Goal: Task Accomplishment & Management: Manage account settings

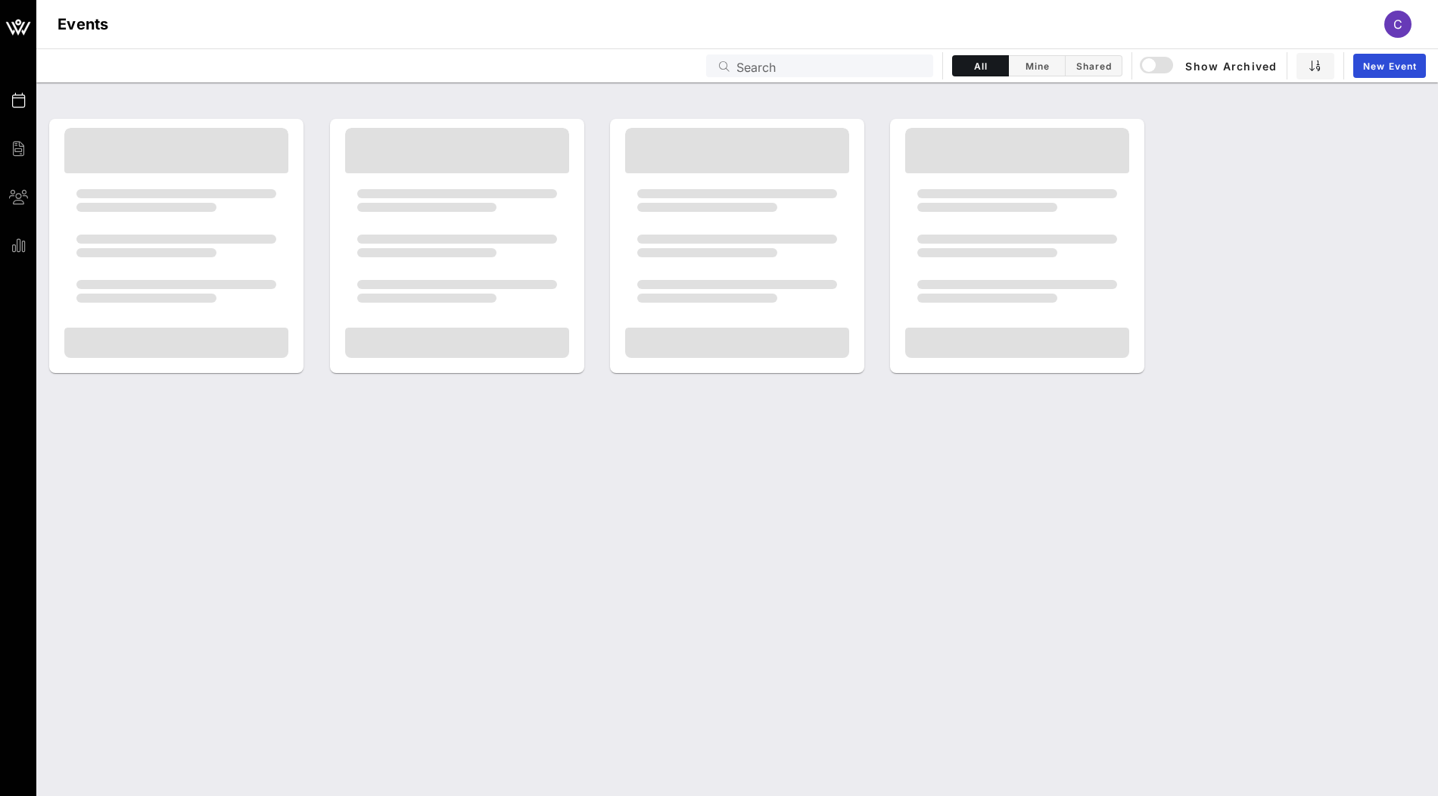
click at [871, 72] on input "Search" at bounding box center [830, 66] width 188 height 20
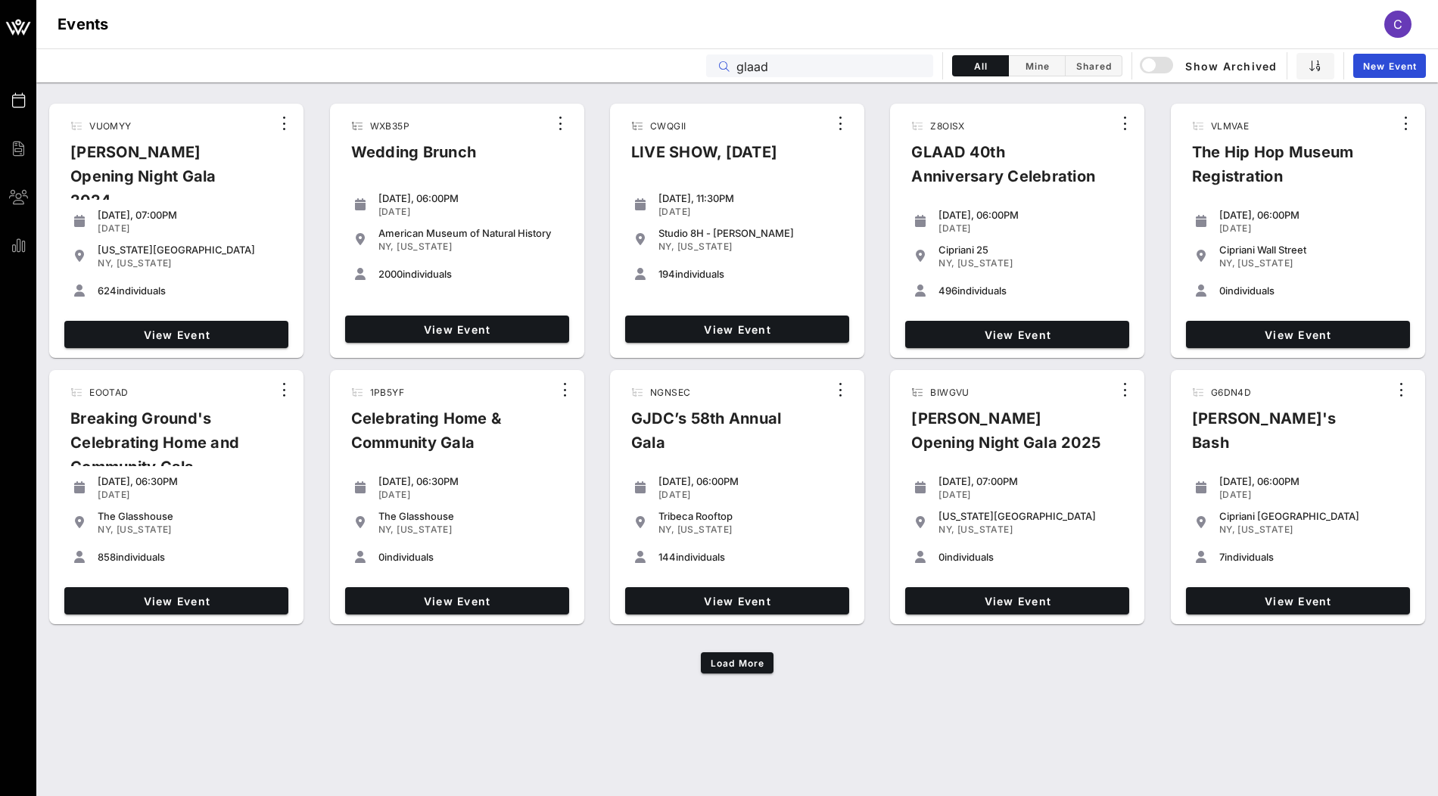
type input "glaad"
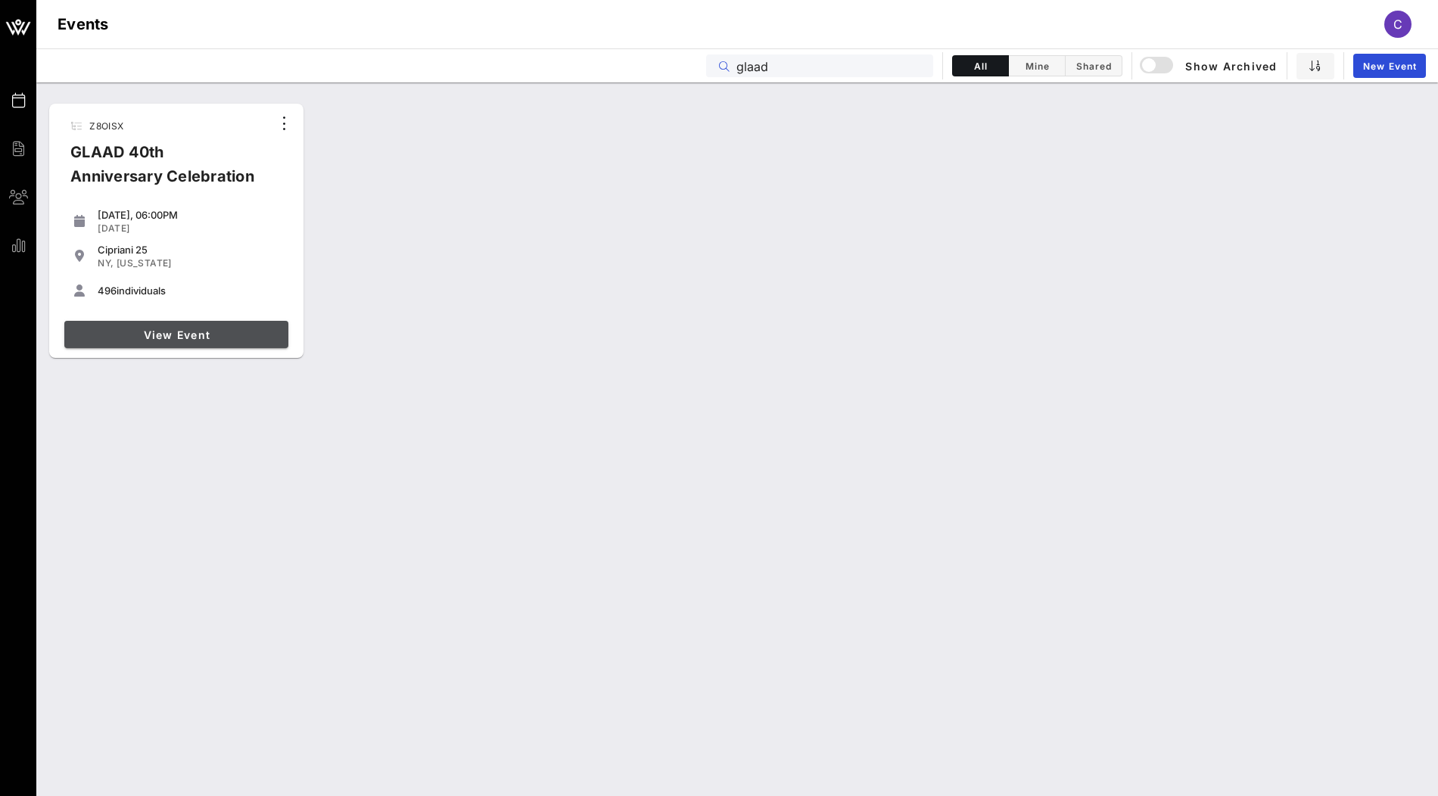
click at [244, 343] on link "View Event" at bounding box center [176, 334] width 224 height 27
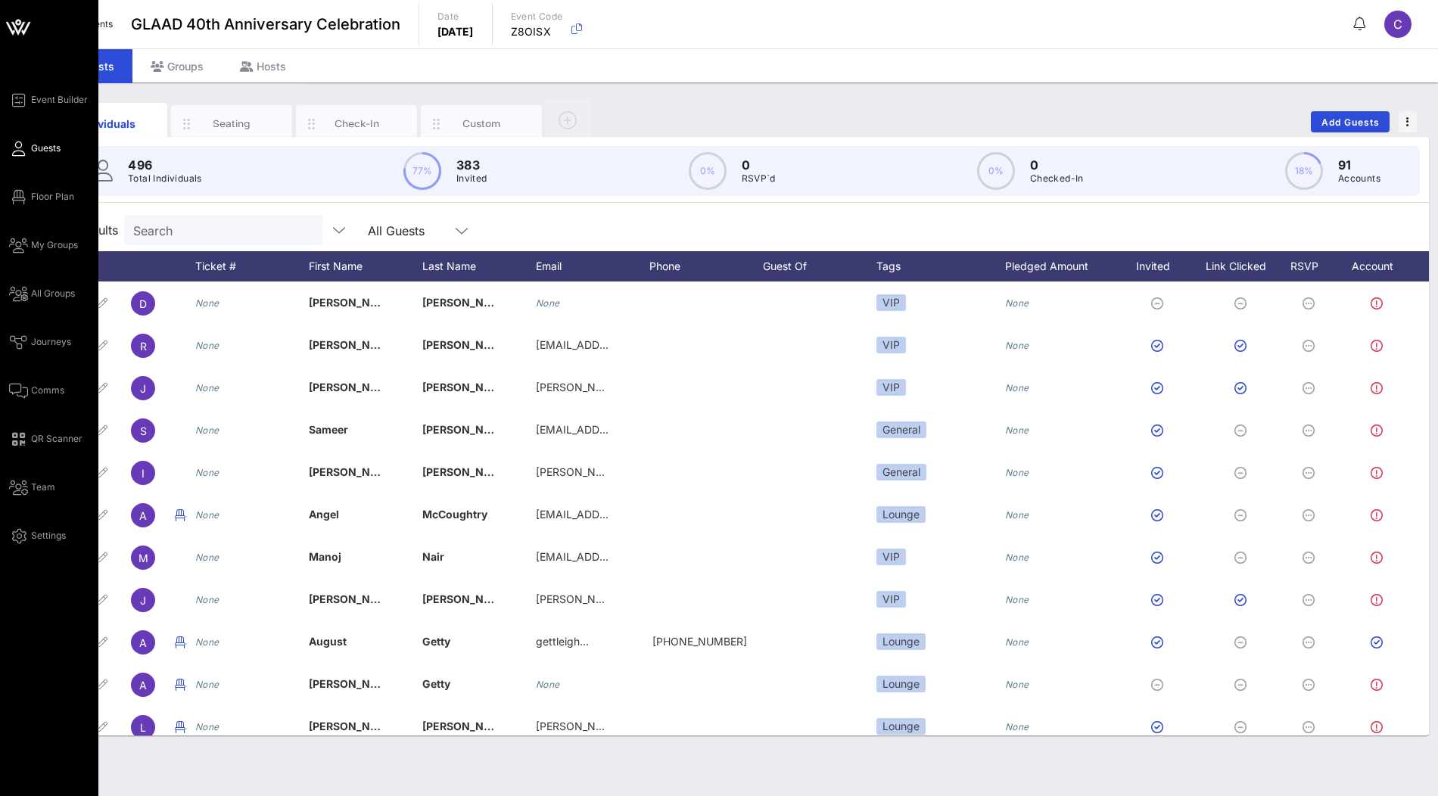
click at [22, 26] on icon at bounding box center [18, 28] width 14 height 13
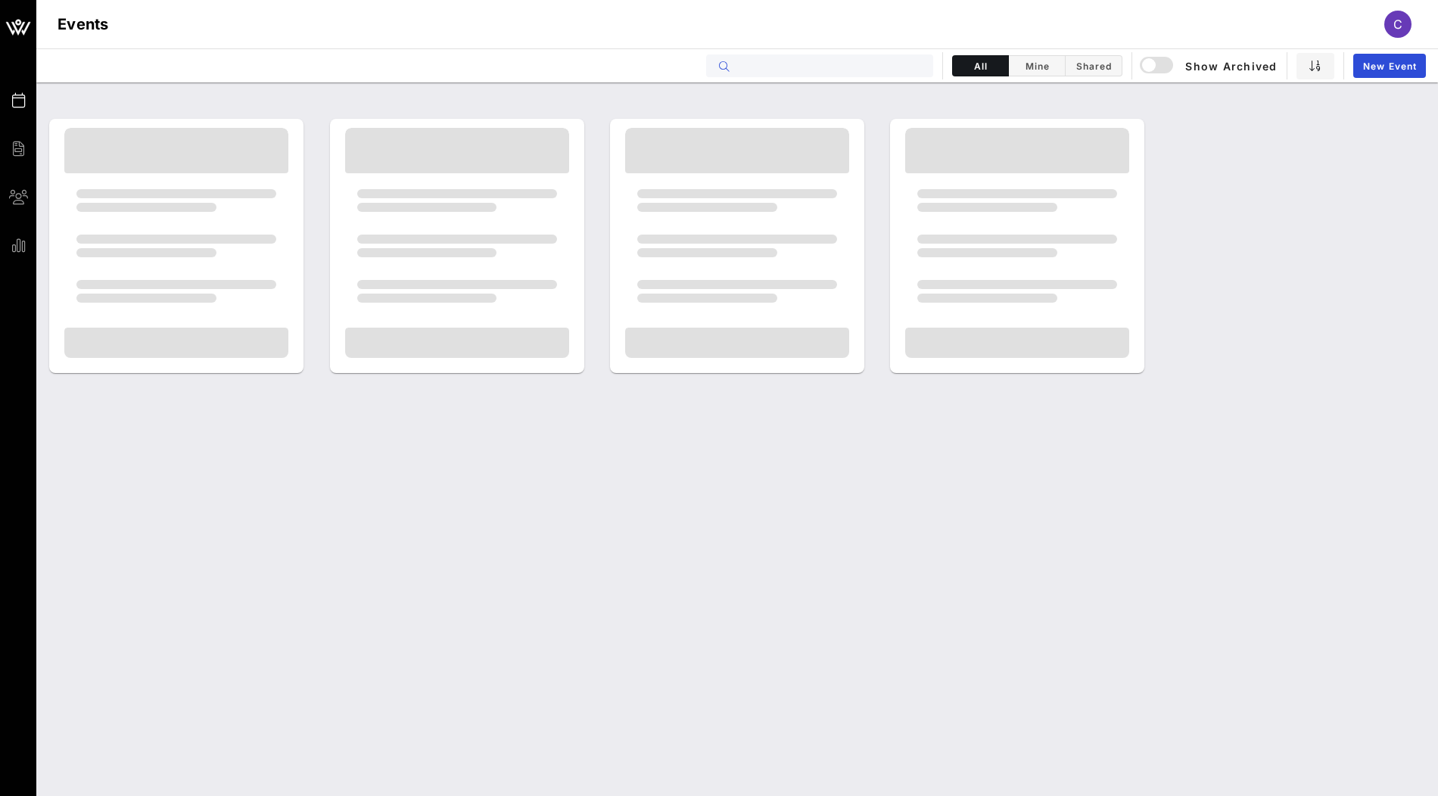
click at [854, 72] on input "text" at bounding box center [830, 66] width 188 height 20
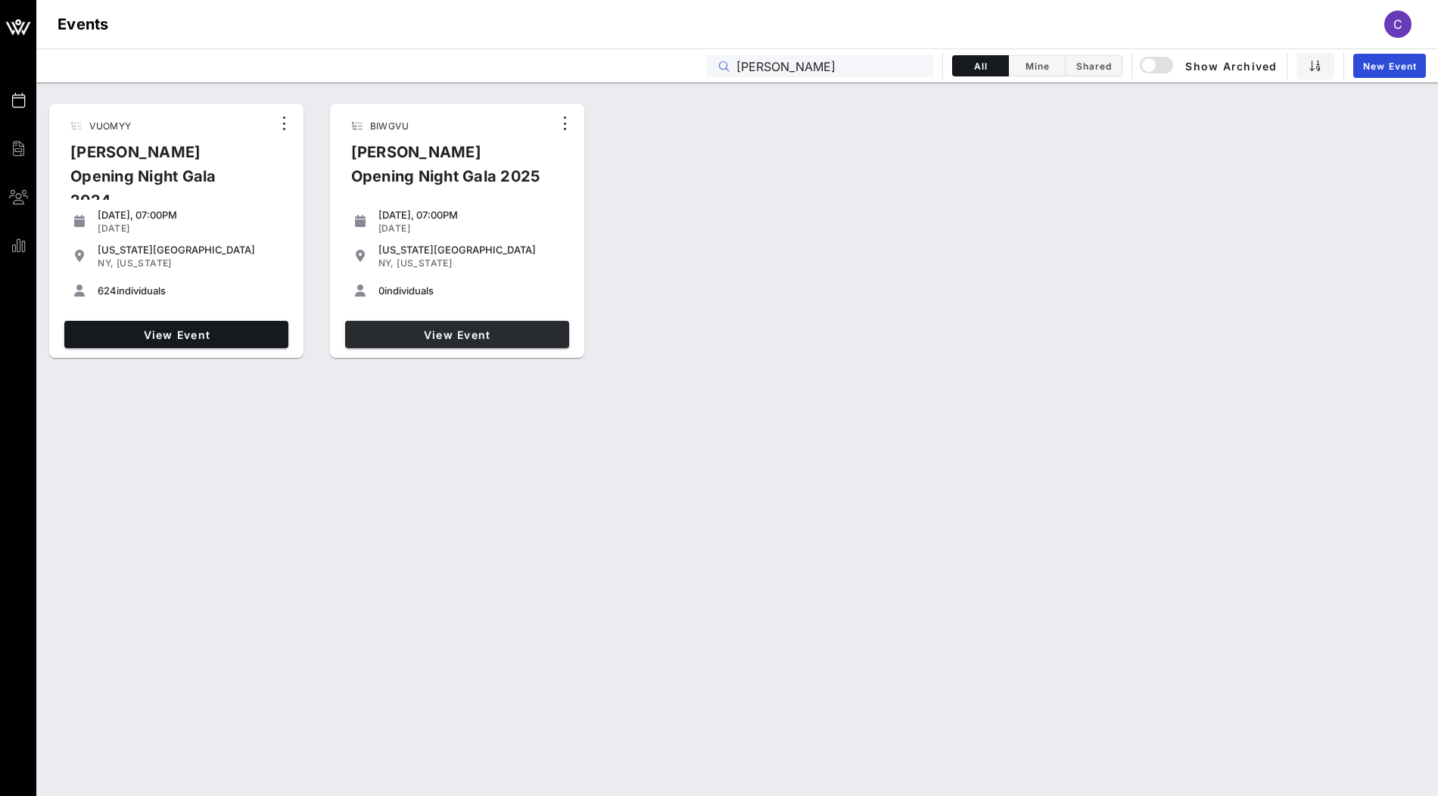
type input "[PERSON_NAME]"
click at [403, 330] on span "View Event" at bounding box center [457, 334] width 212 height 13
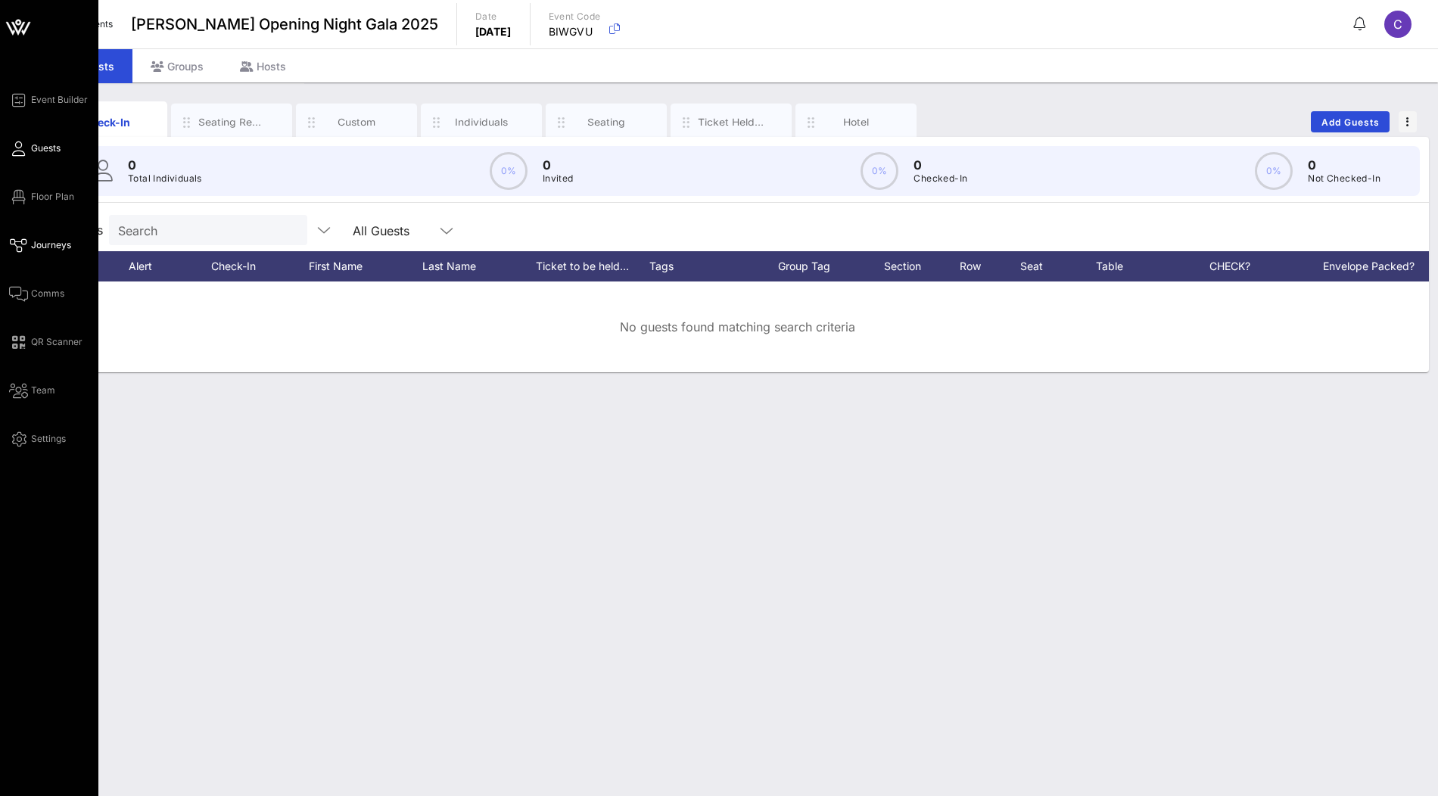
click at [51, 246] on span "Journeys" at bounding box center [51, 245] width 40 height 14
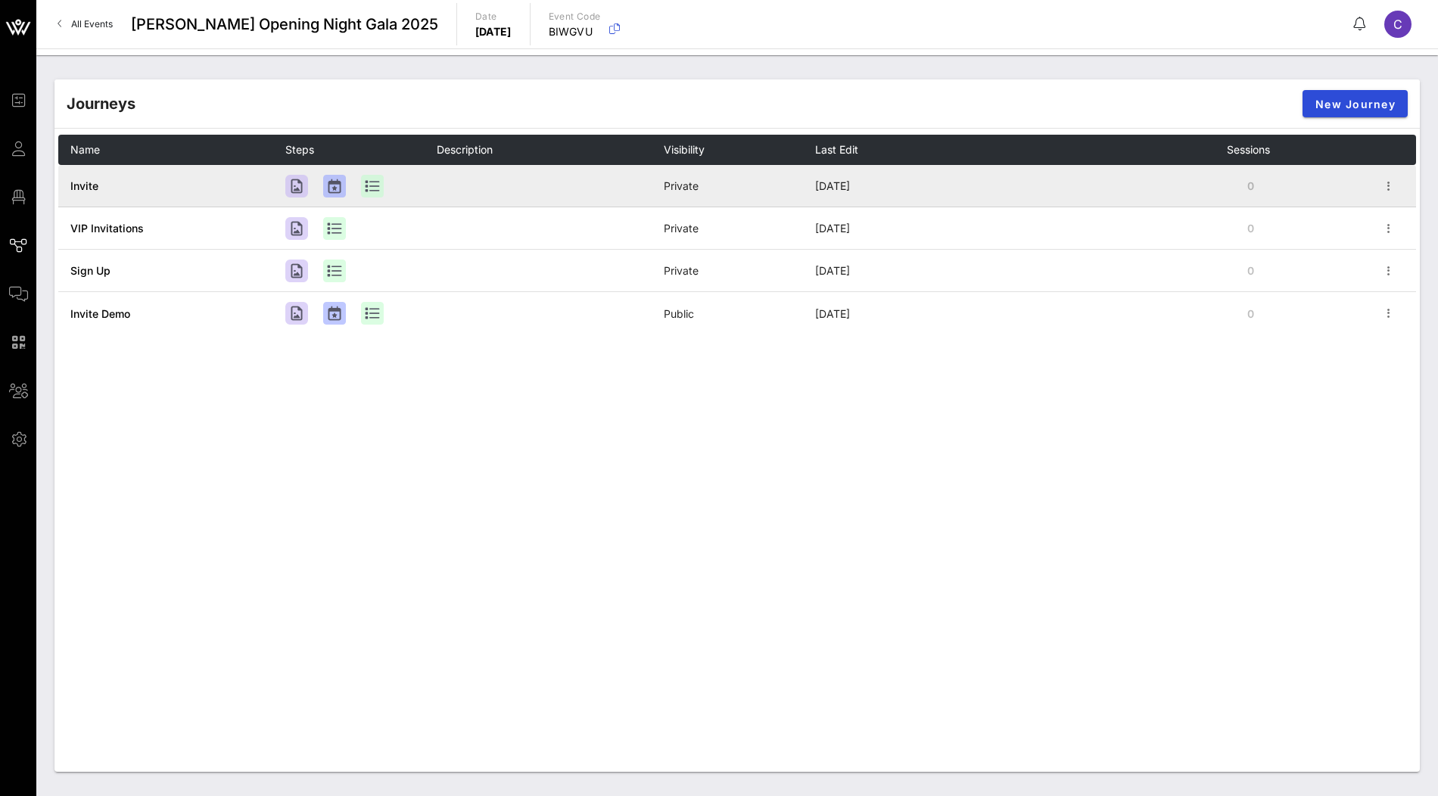
click at [85, 186] on span "Invite" at bounding box center [84, 185] width 28 height 13
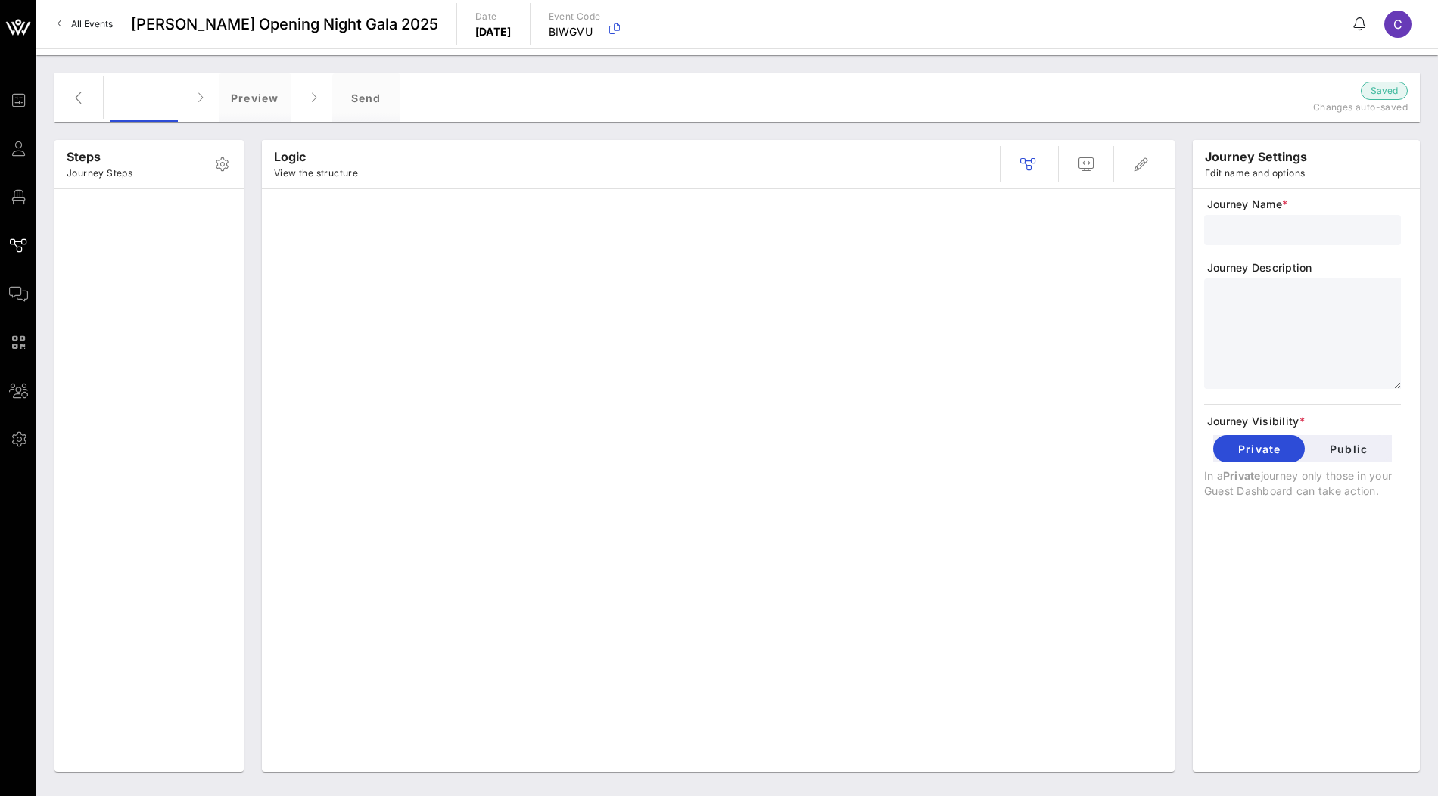
type input "Invite"
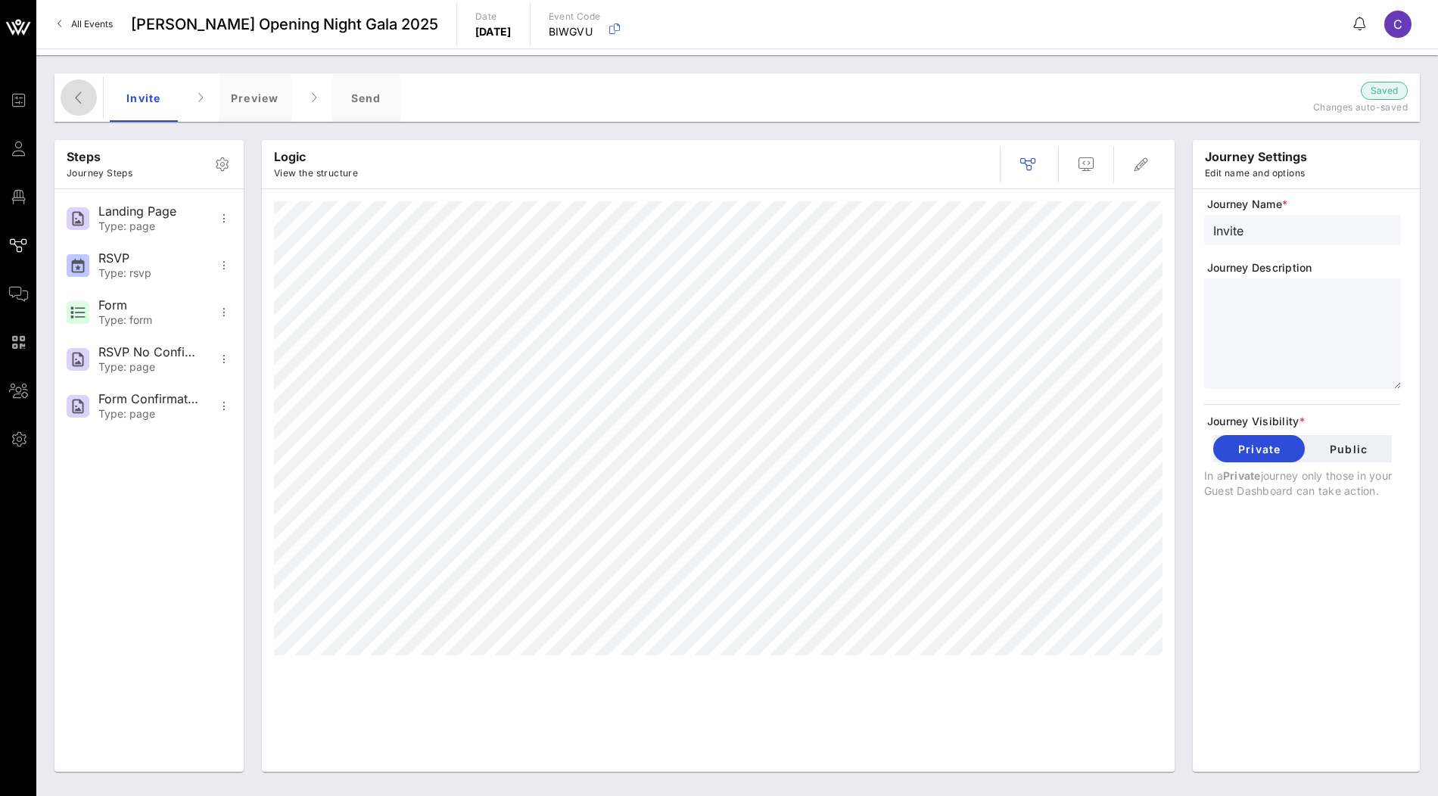
click at [76, 97] on icon "button" at bounding box center [79, 98] width 18 height 18
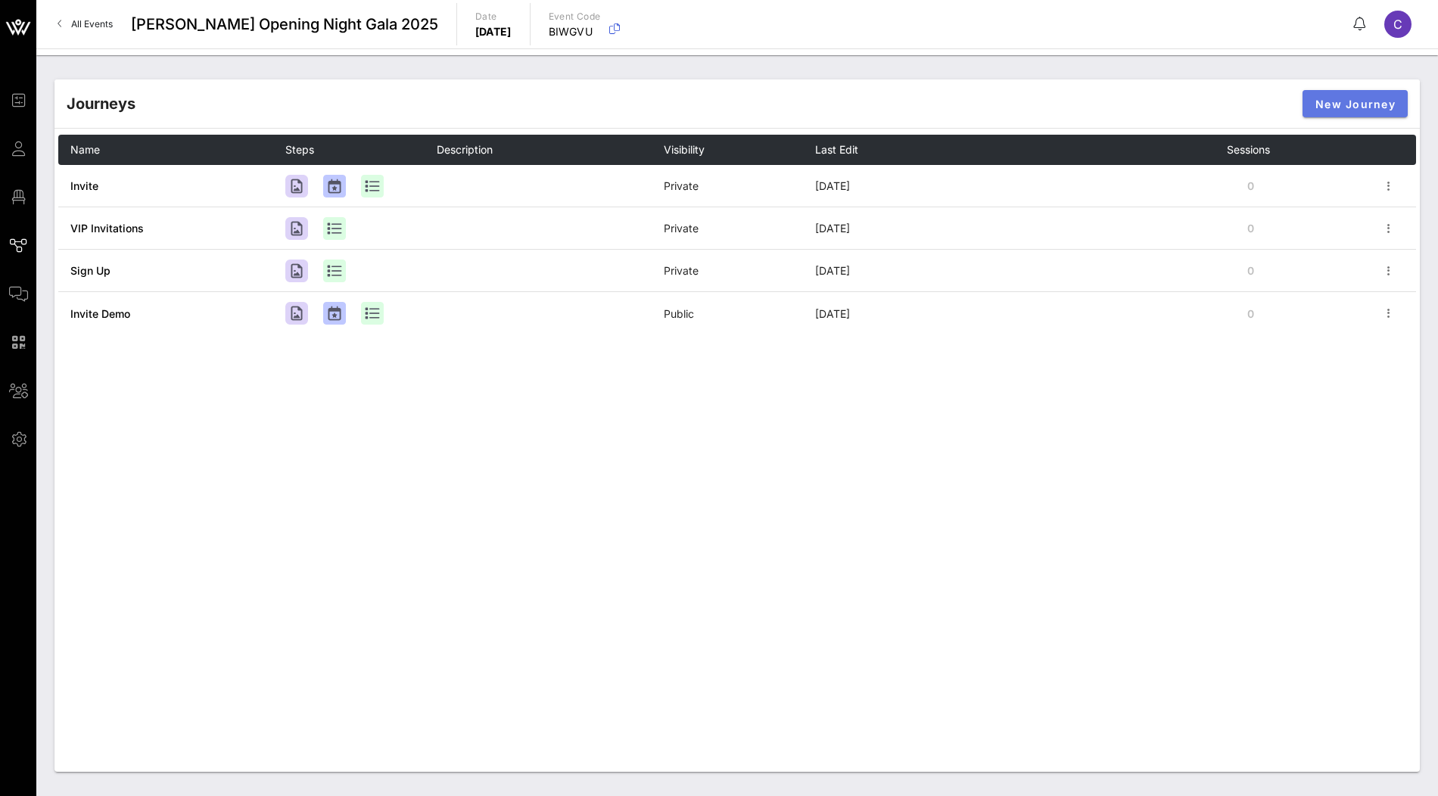
click at [1370, 107] on span "New Journey" at bounding box center [1354, 104] width 81 height 13
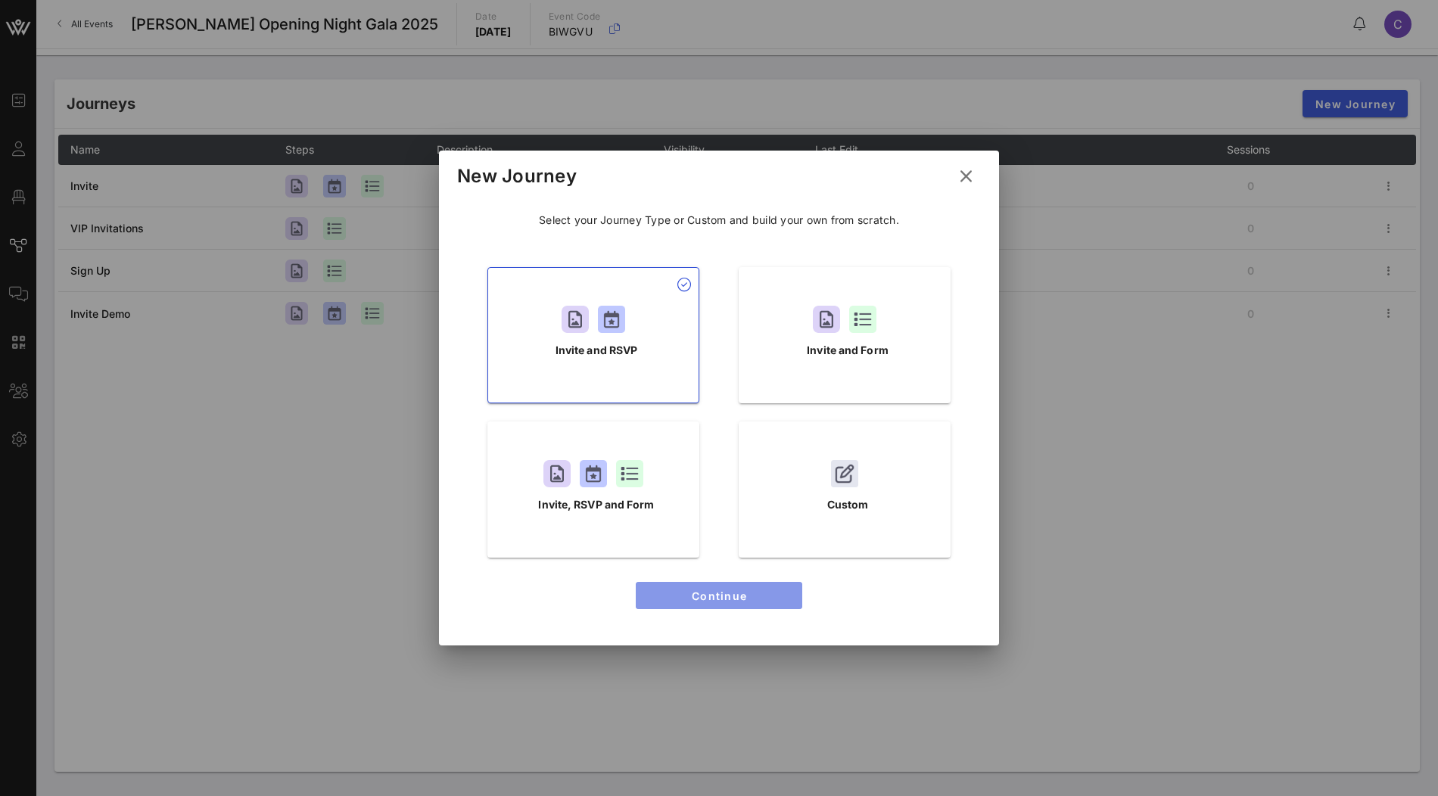
click at [688, 595] on span "Continue" at bounding box center [719, 595] width 142 height 13
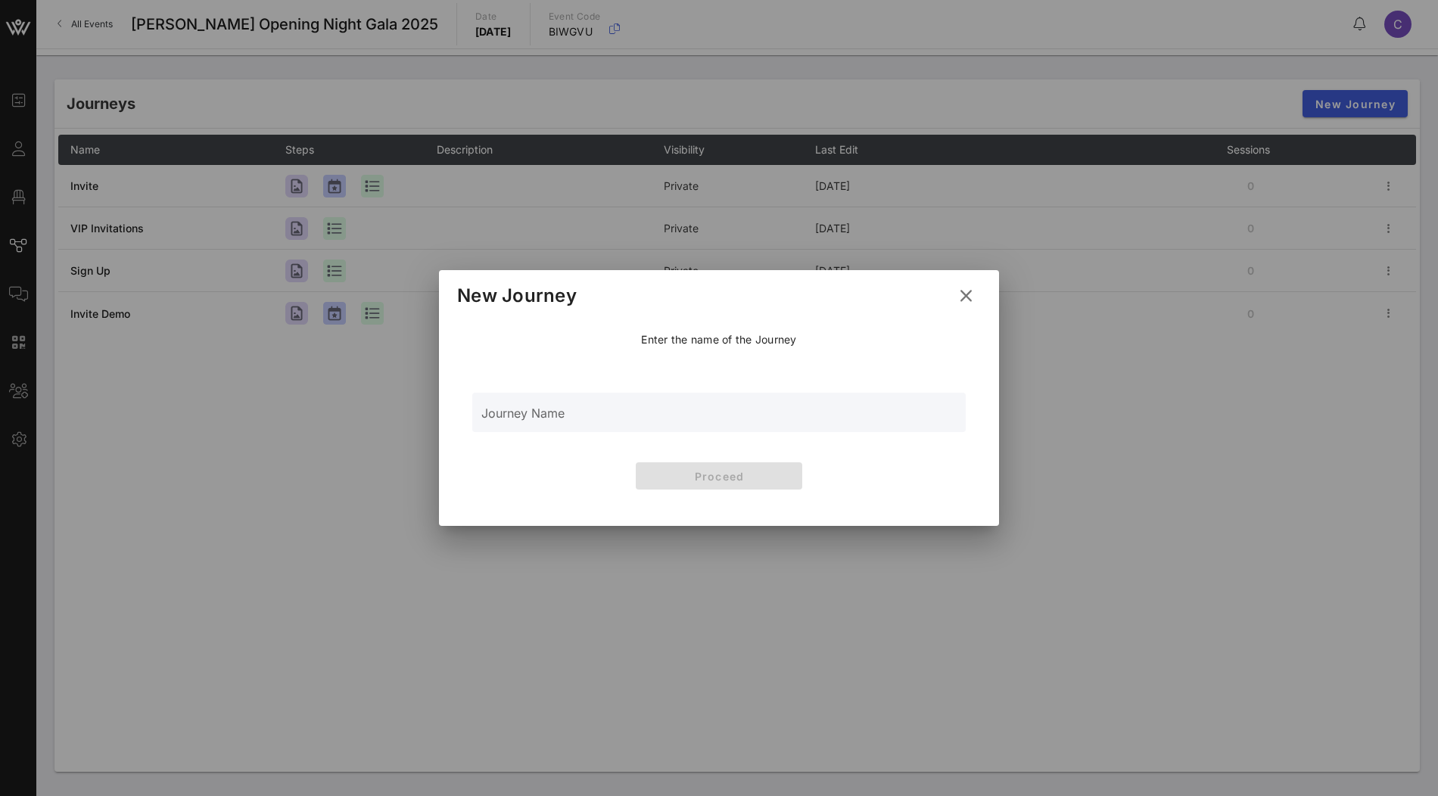
click at [710, 413] on input "Journey Name" at bounding box center [718, 420] width 475 height 23
type input "RSVP Only"
click at [745, 483] on button "Proceed" at bounding box center [719, 475] width 166 height 27
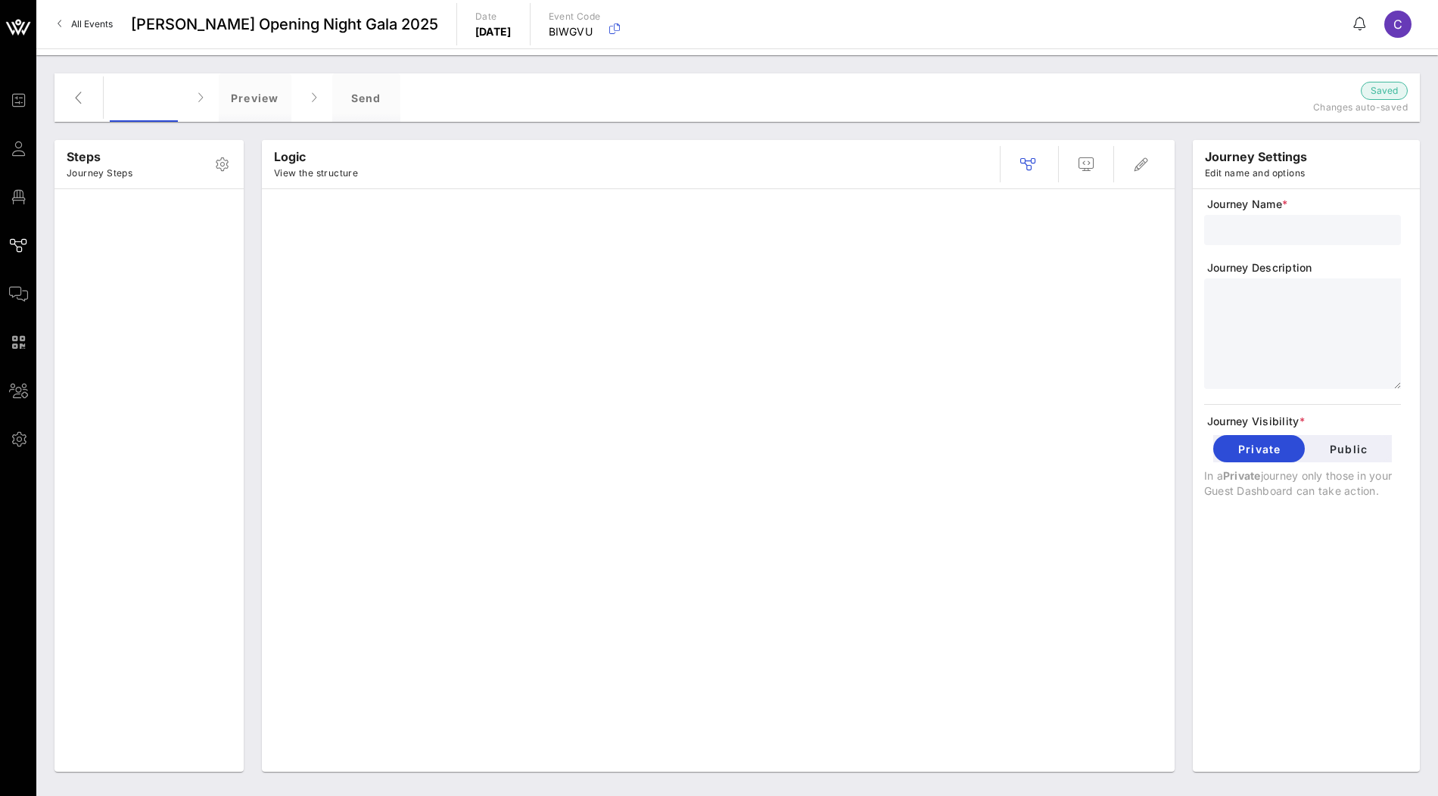
type input "RSVP Only"
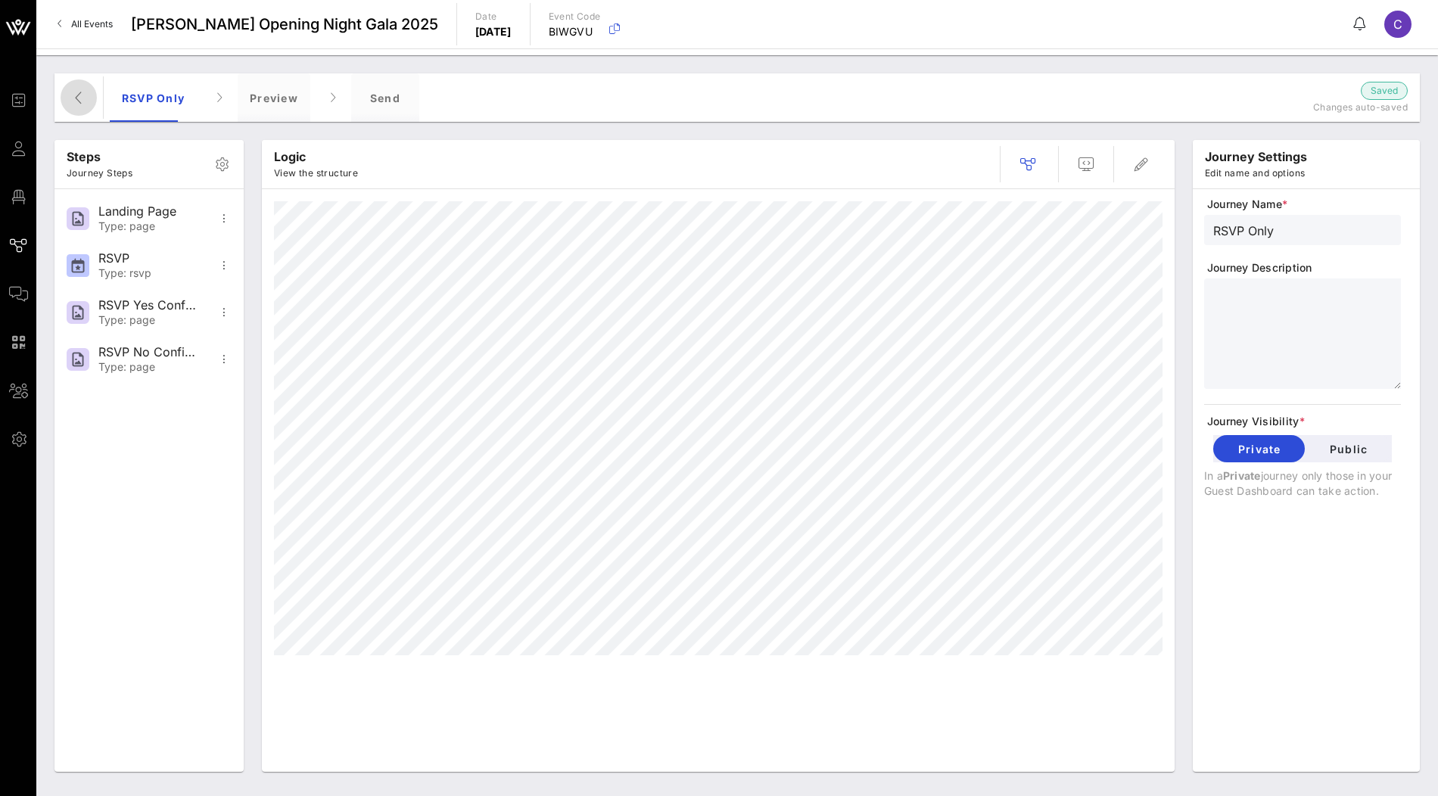
click at [77, 104] on icon "button" at bounding box center [79, 98] width 18 height 18
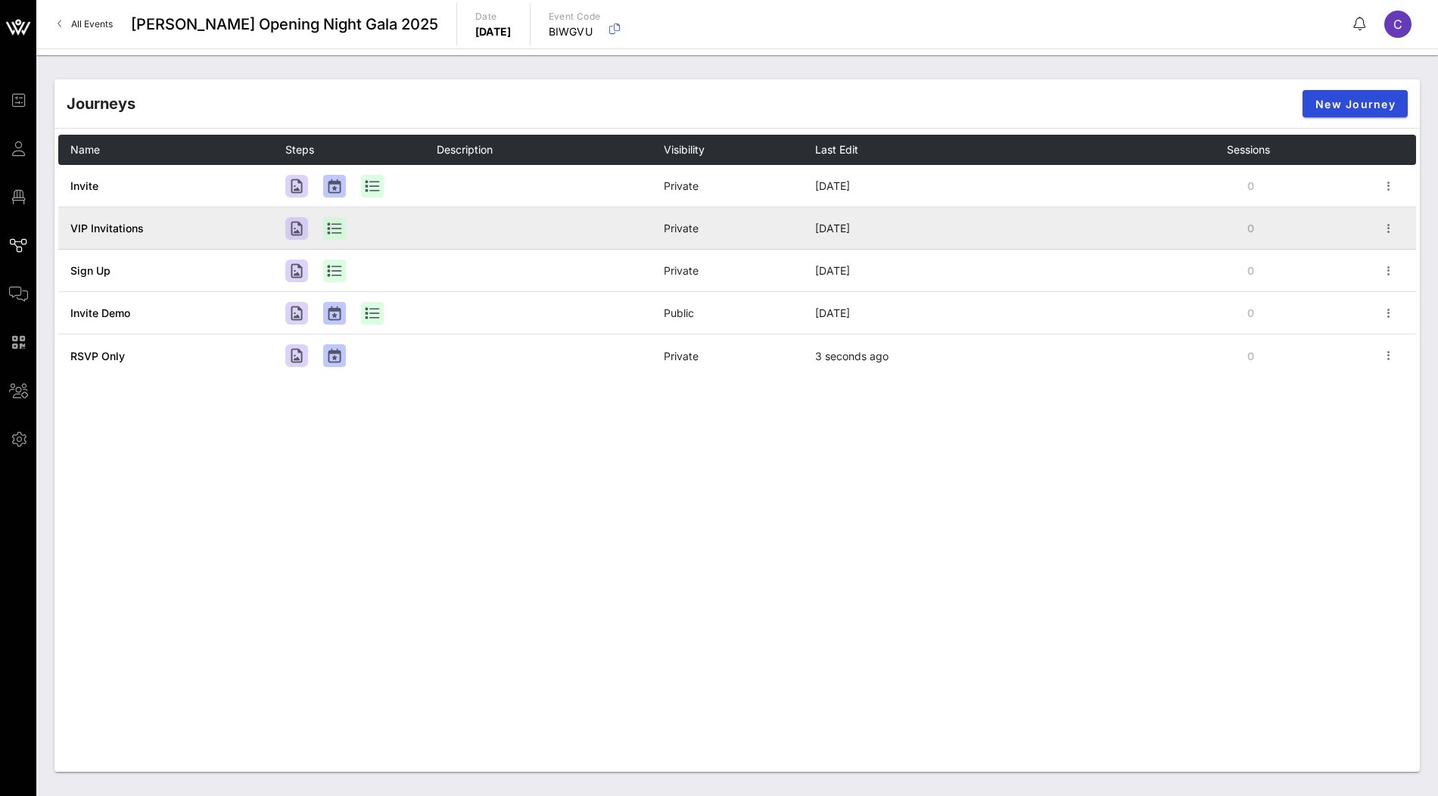
click at [127, 231] on span "VIP Invitations" at bounding box center [106, 228] width 73 height 13
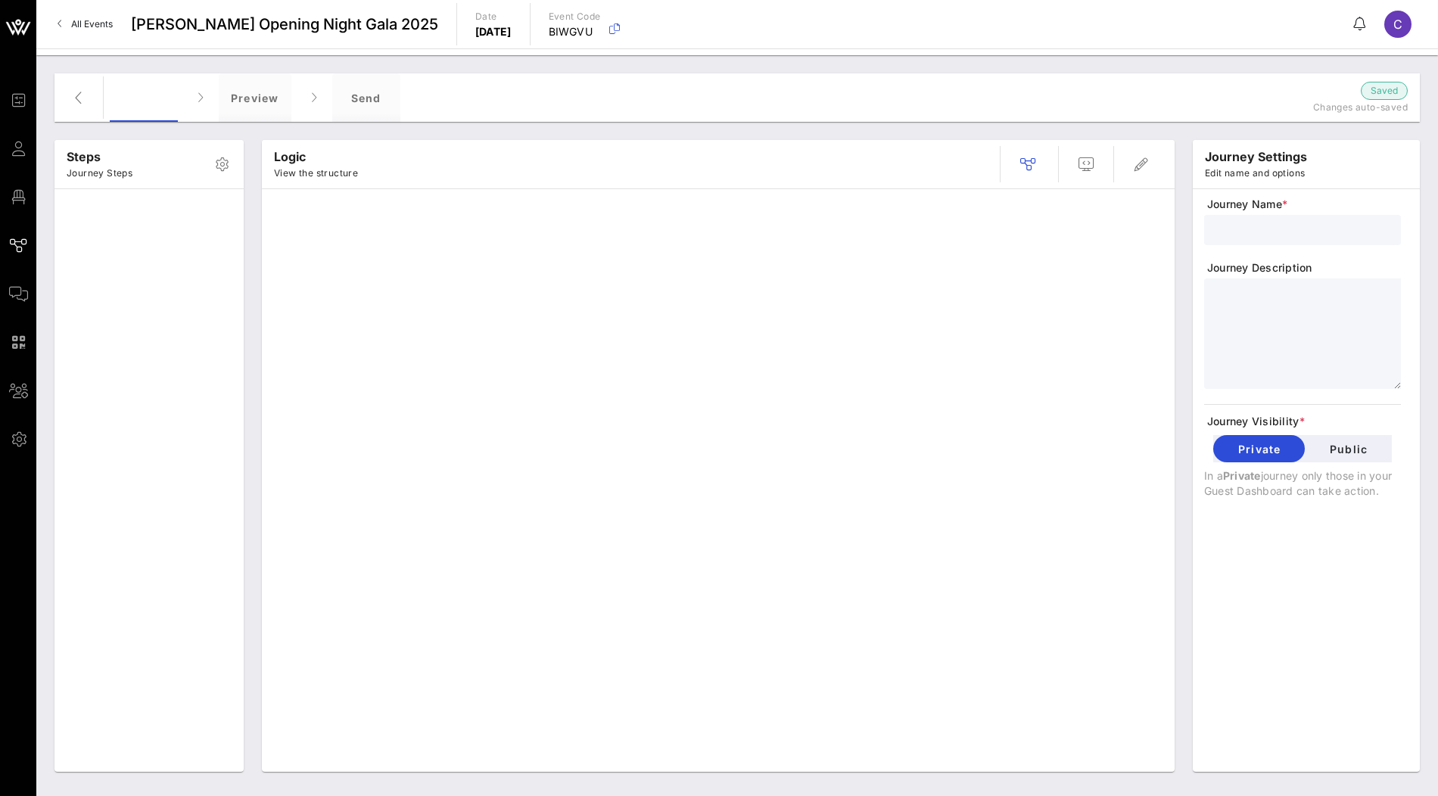
type input "VIP Invitations"
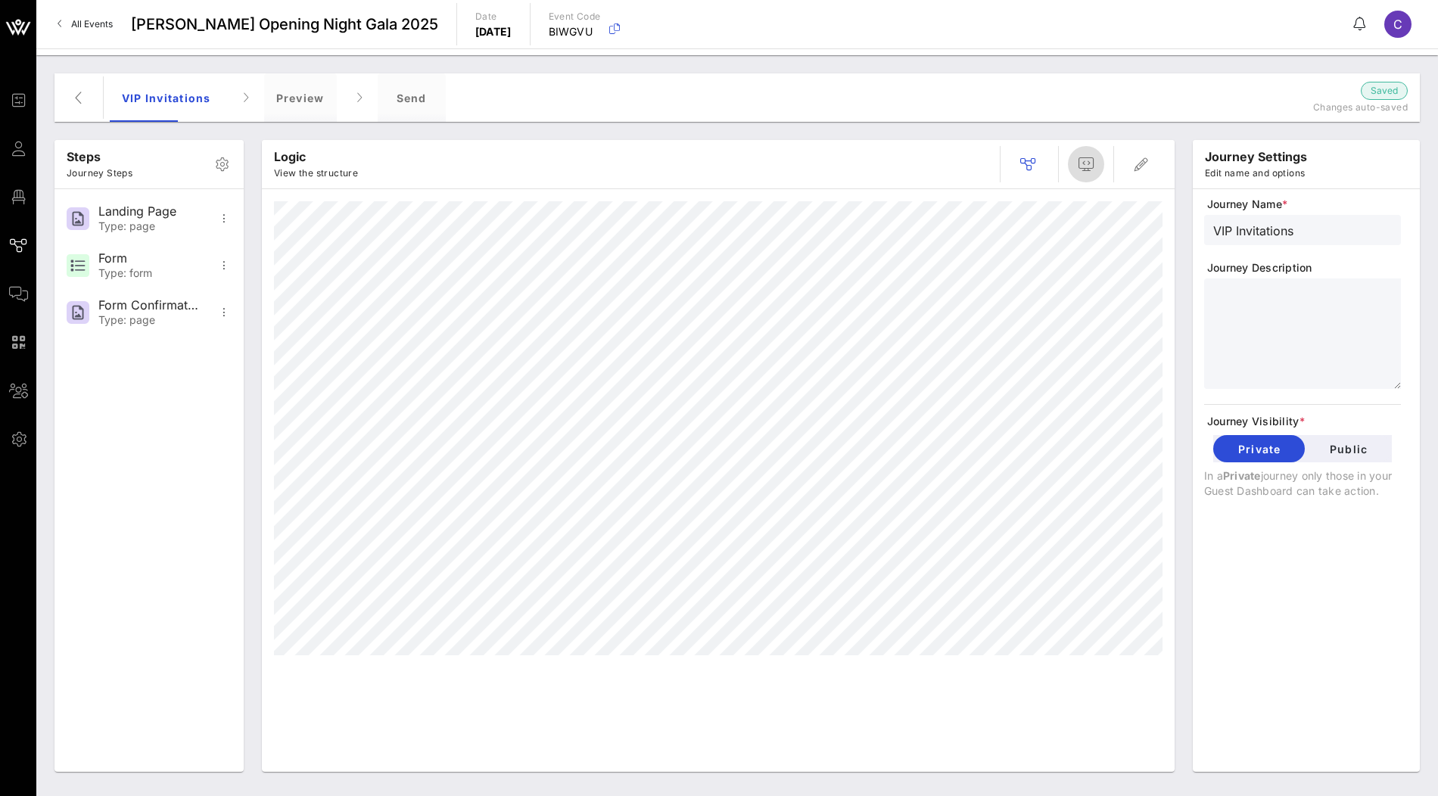
click at [1091, 168] on icon "button" at bounding box center [1086, 164] width 18 height 18
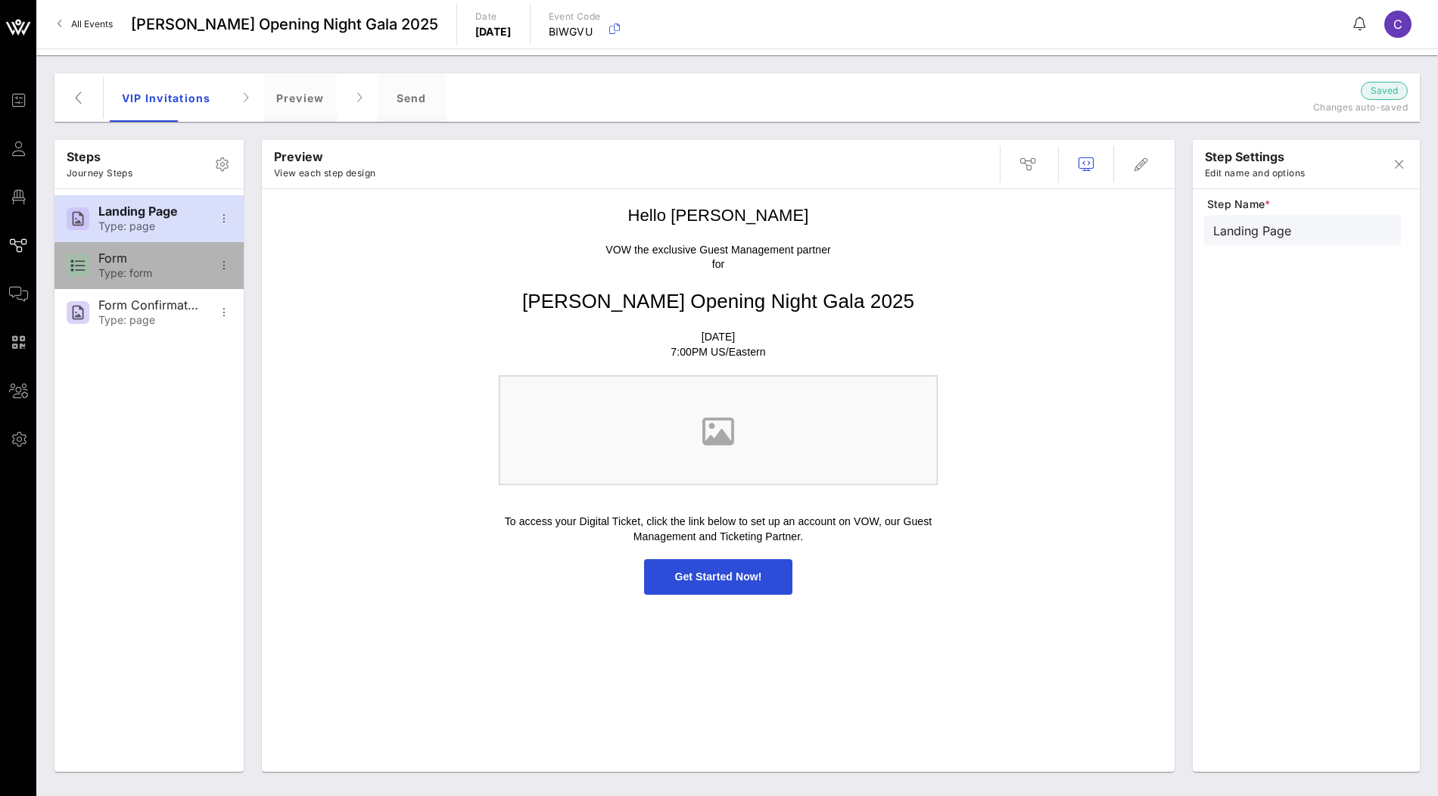
click at [166, 274] on div "Type: form" at bounding box center [148, 273] width 100 height 13
type input "Form"
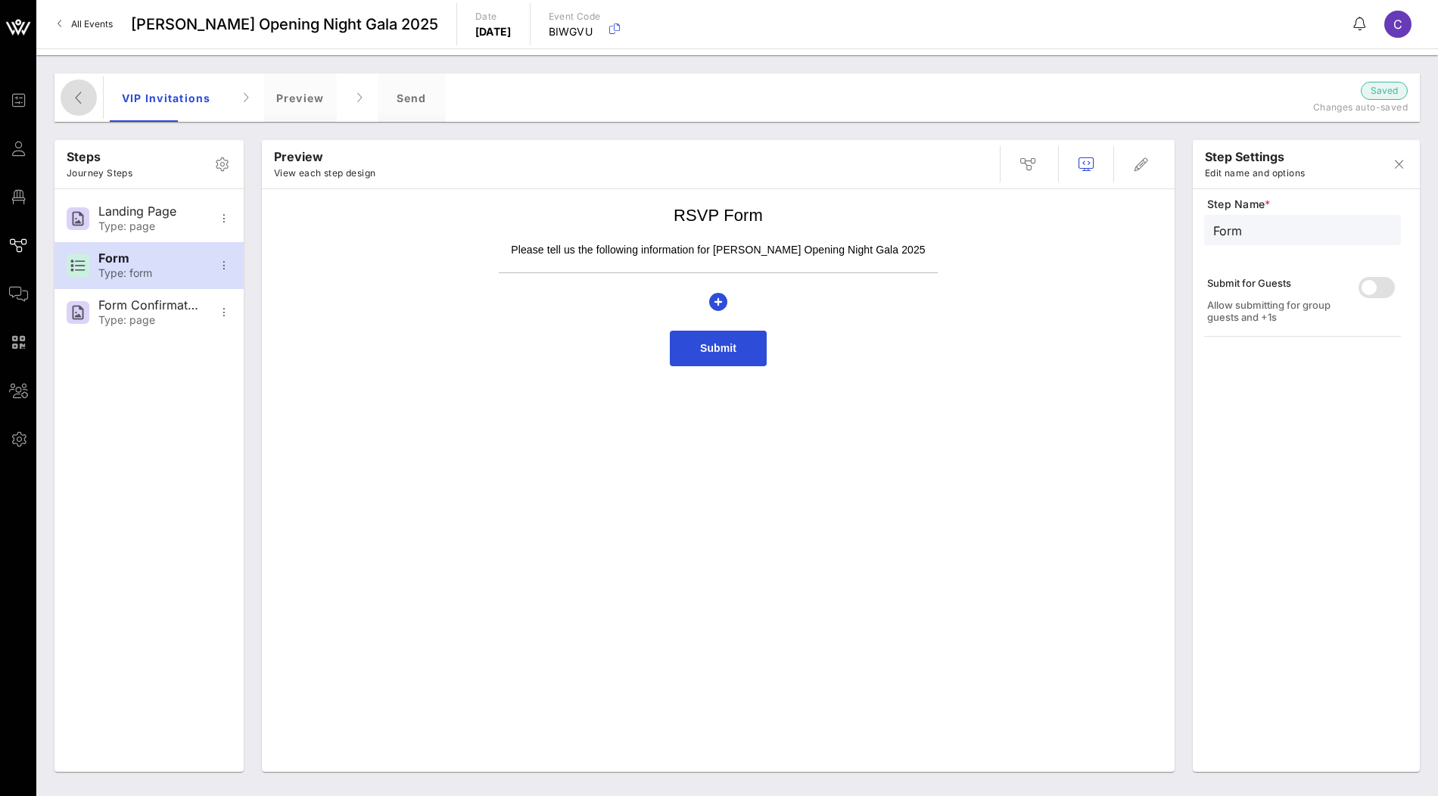
click at [76, 95] on icon "button" at bounding box center [79, 98] width 18 height 18
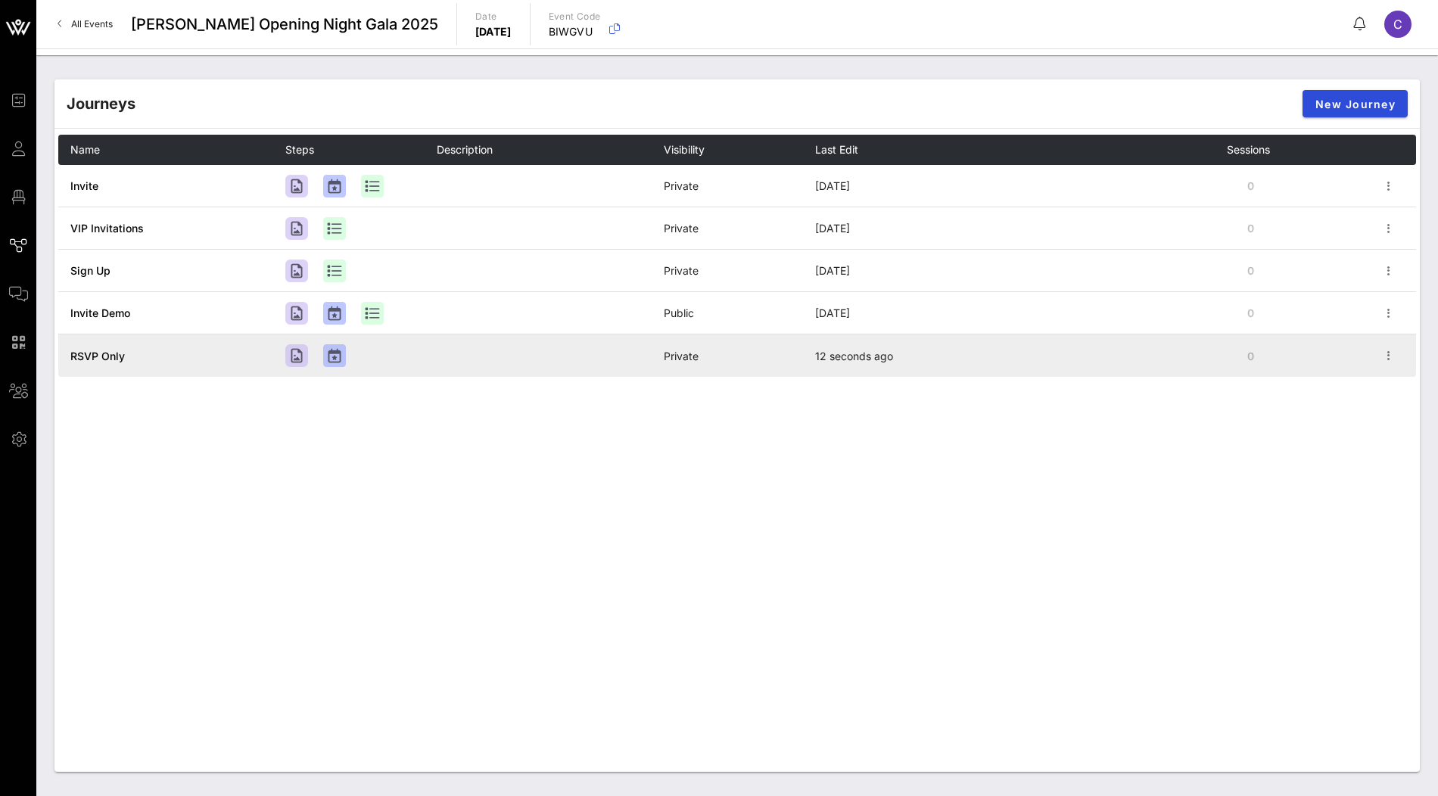
click at [106, 352] on span "RSVP Only" at bounding box center [97, 356] width 54 height 13
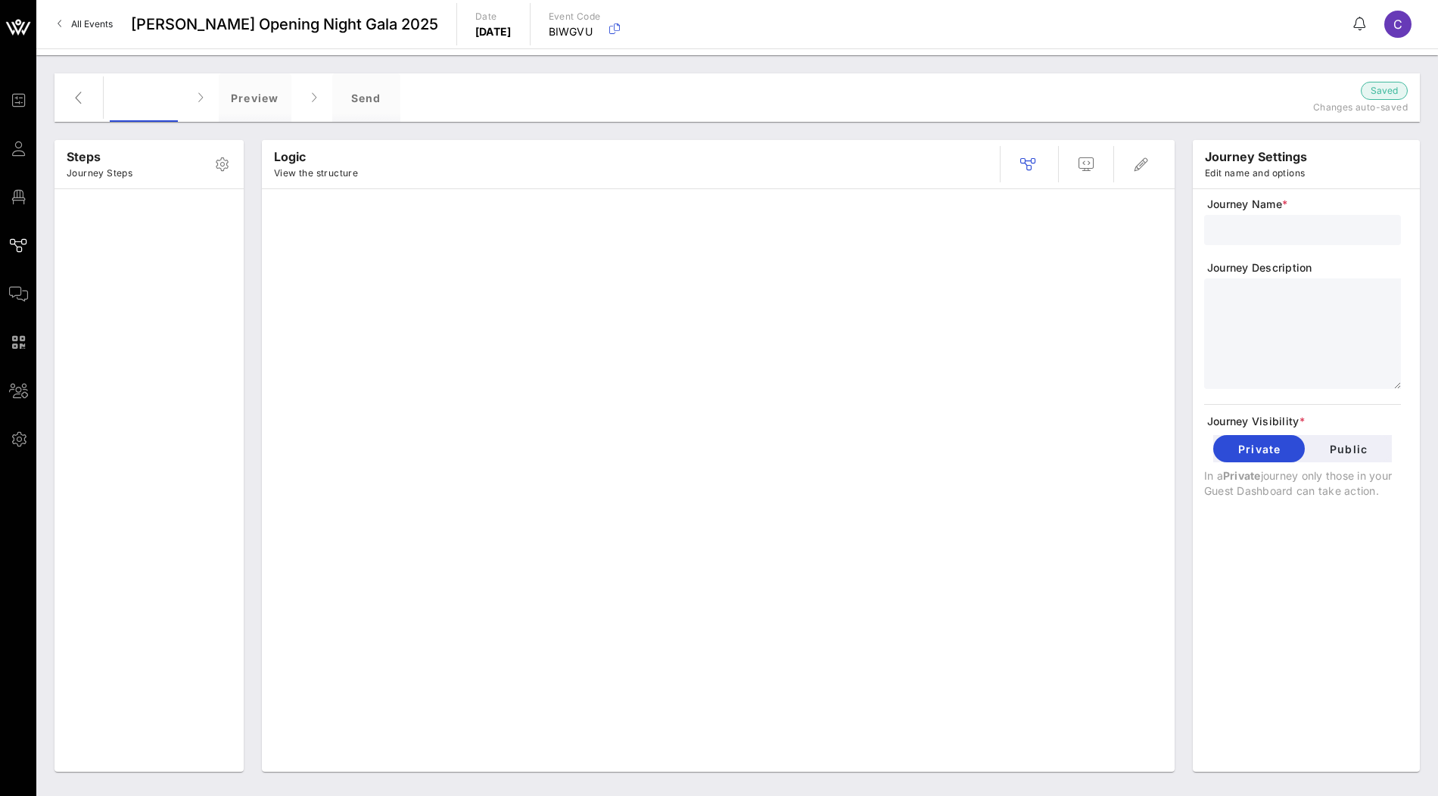
type input "RSVP Only"
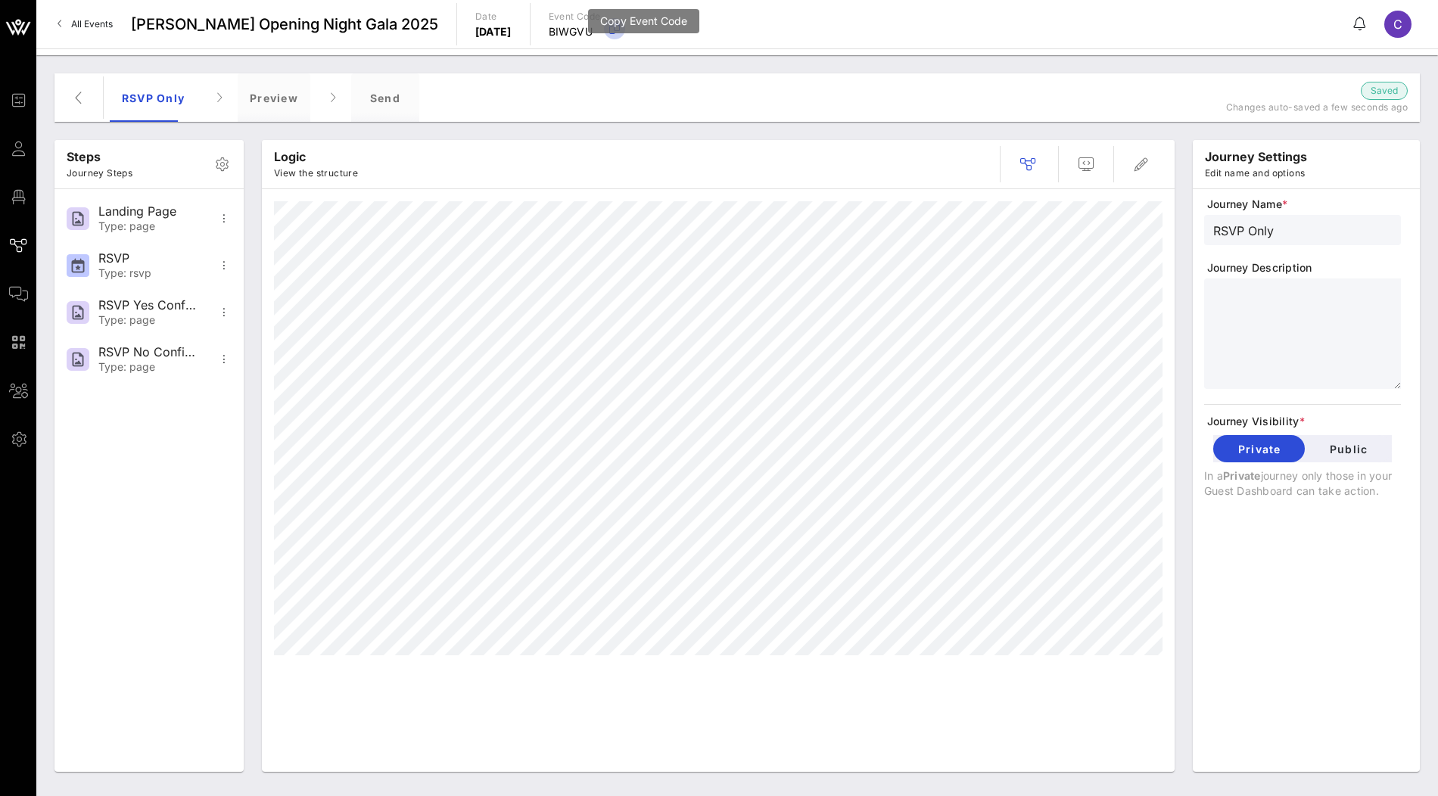
click at [623, 35] on icon "button" at bounding box center [614, 29] width 18 height 18
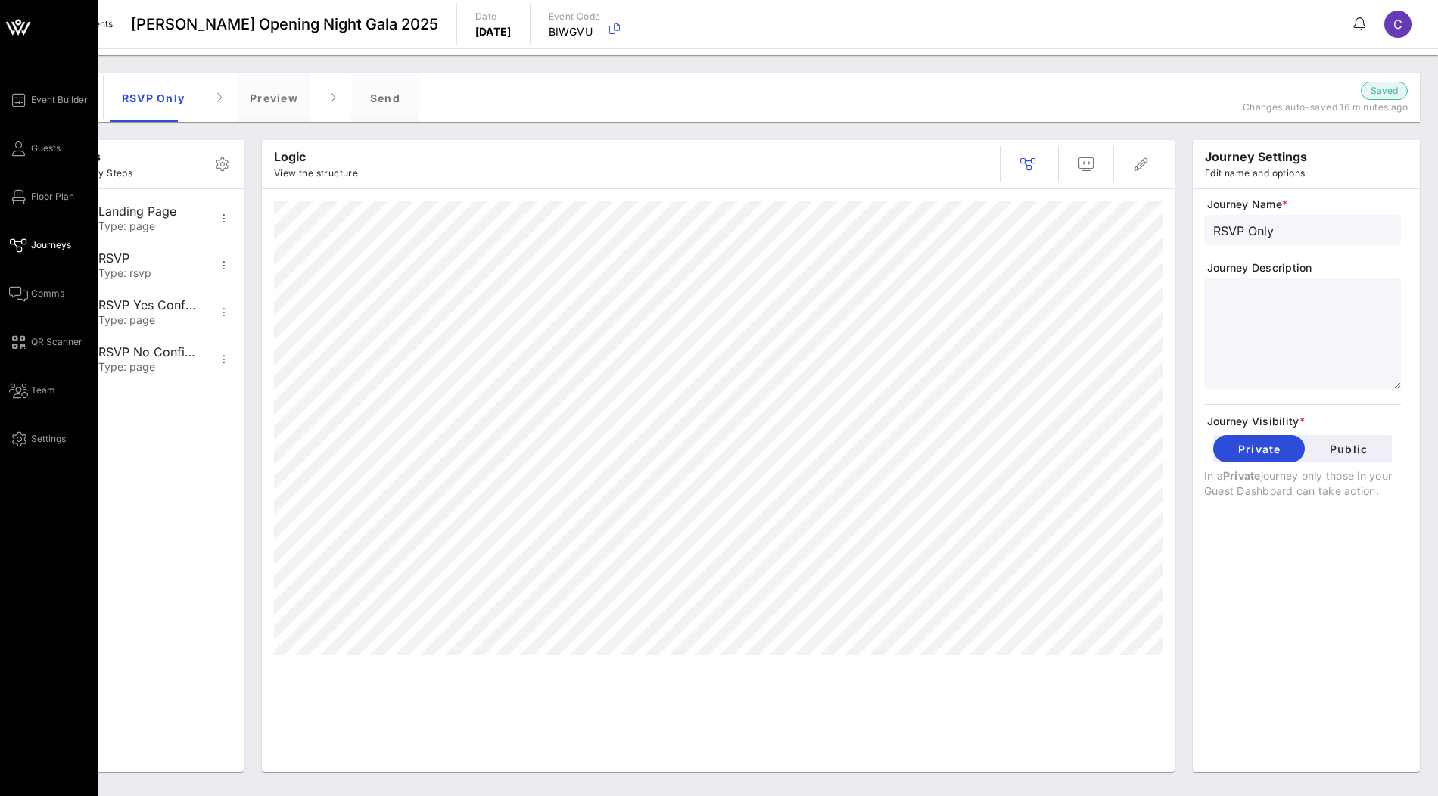
click at [17, 29] on icon at bounding box center [18, 27] width 36 height 36
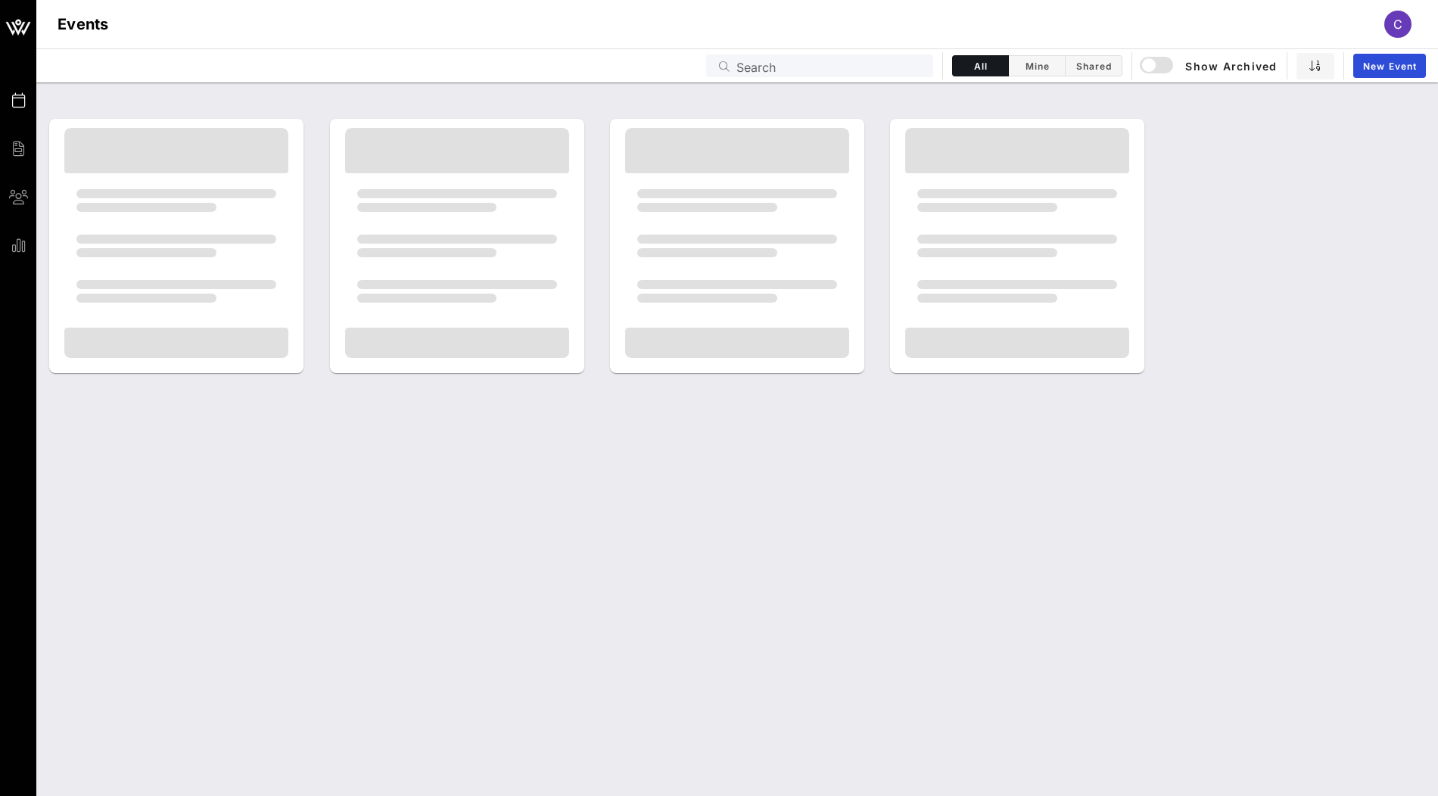
click at [754, 61] on input "Search" at bounding box center [830, 66] width 188 height 20
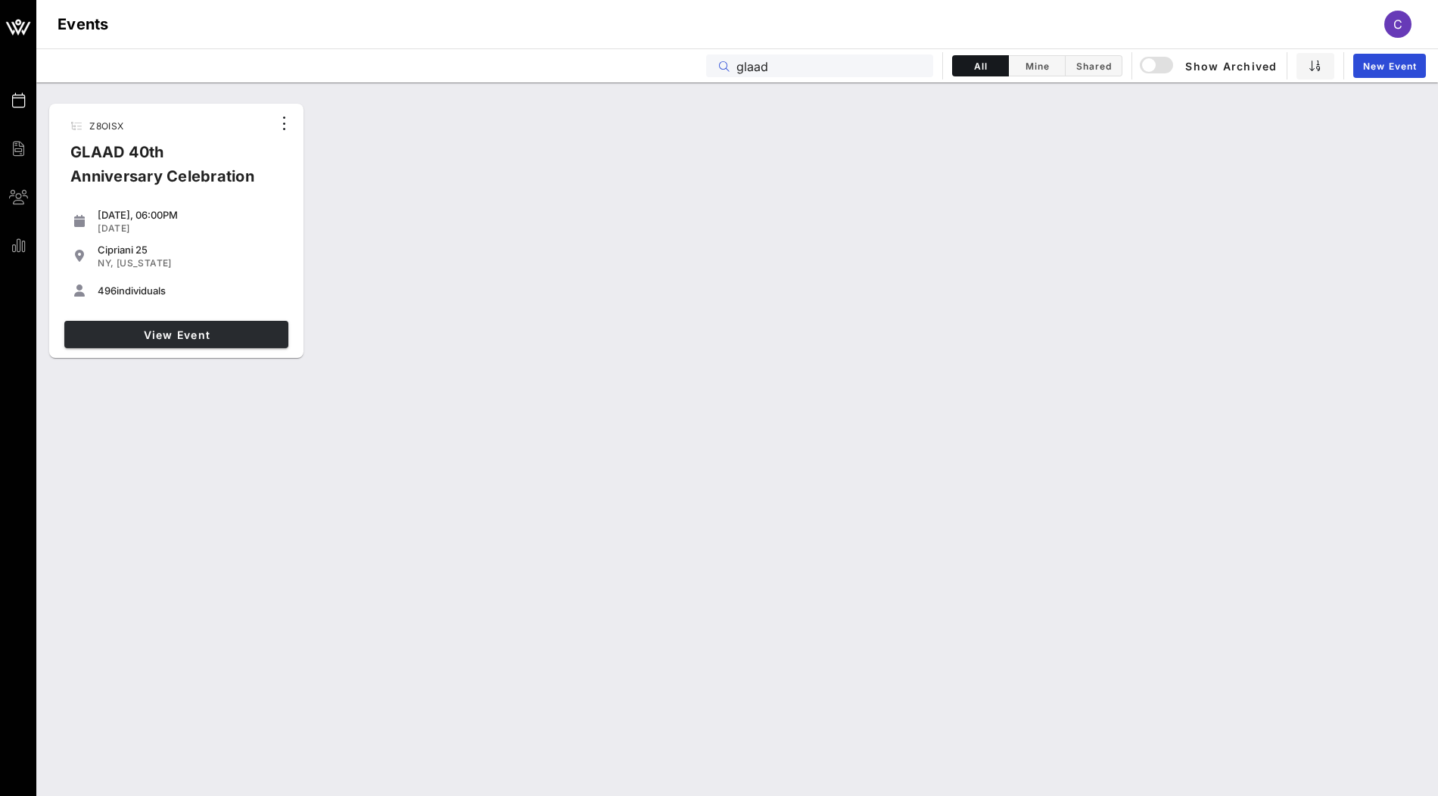
type input "glaad"
click at [154, 331] on span "View Event" at bounding box center [176, 334] width 212 height 13
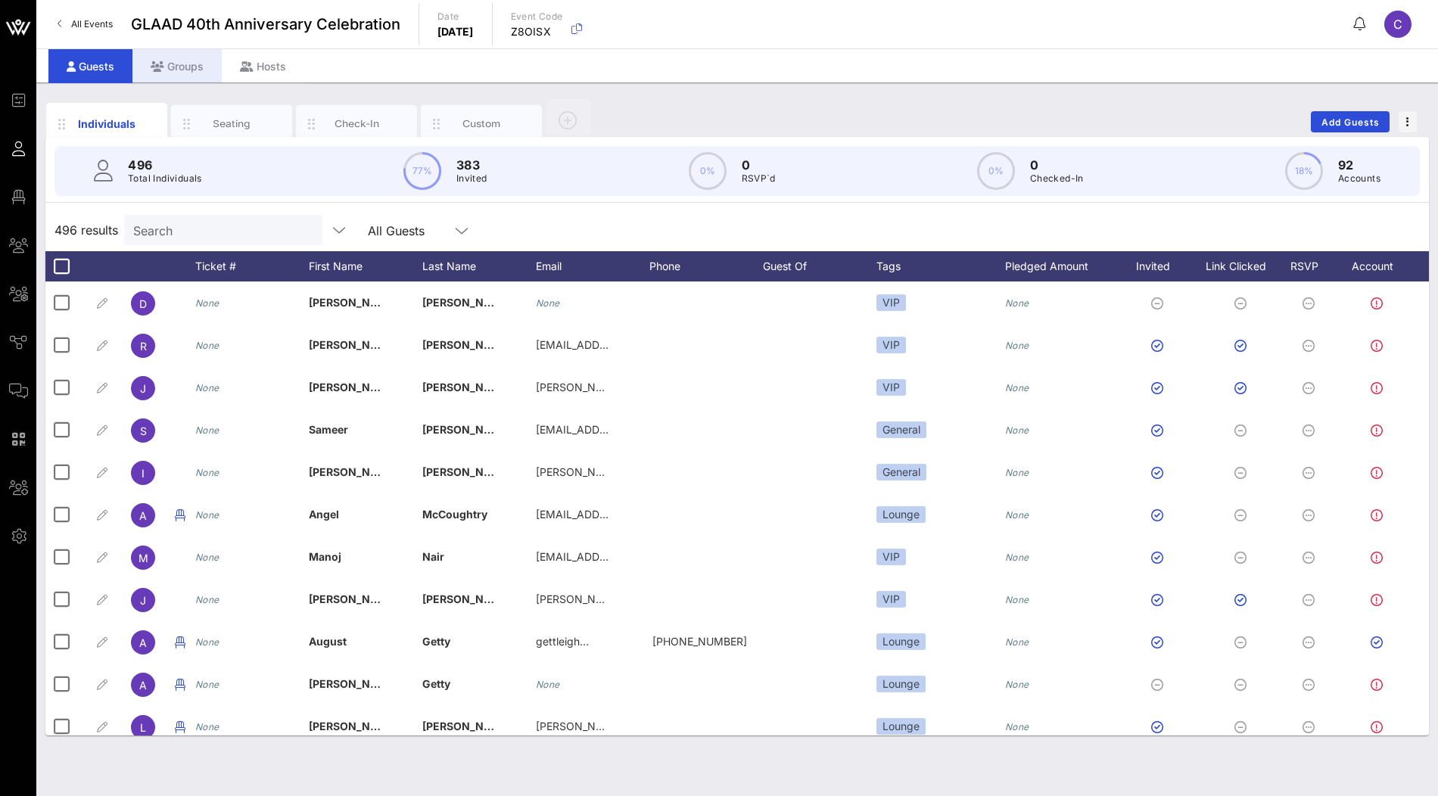
click at [195, 67] on div "Groups" at bounding box center [176, 66] width 89 height 34
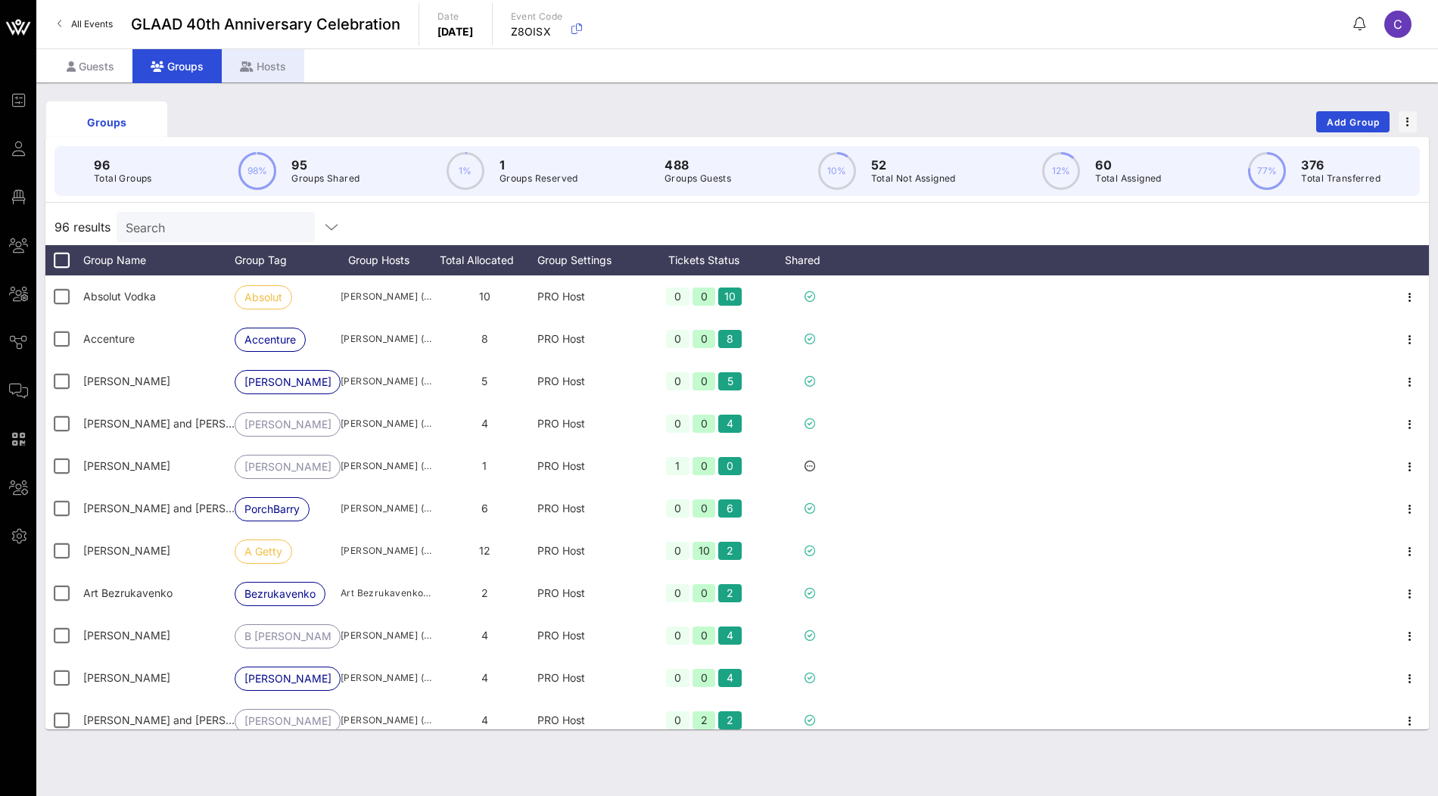
click at [251, 70] on icon at bounding box center [247, 66] width 14 height 11
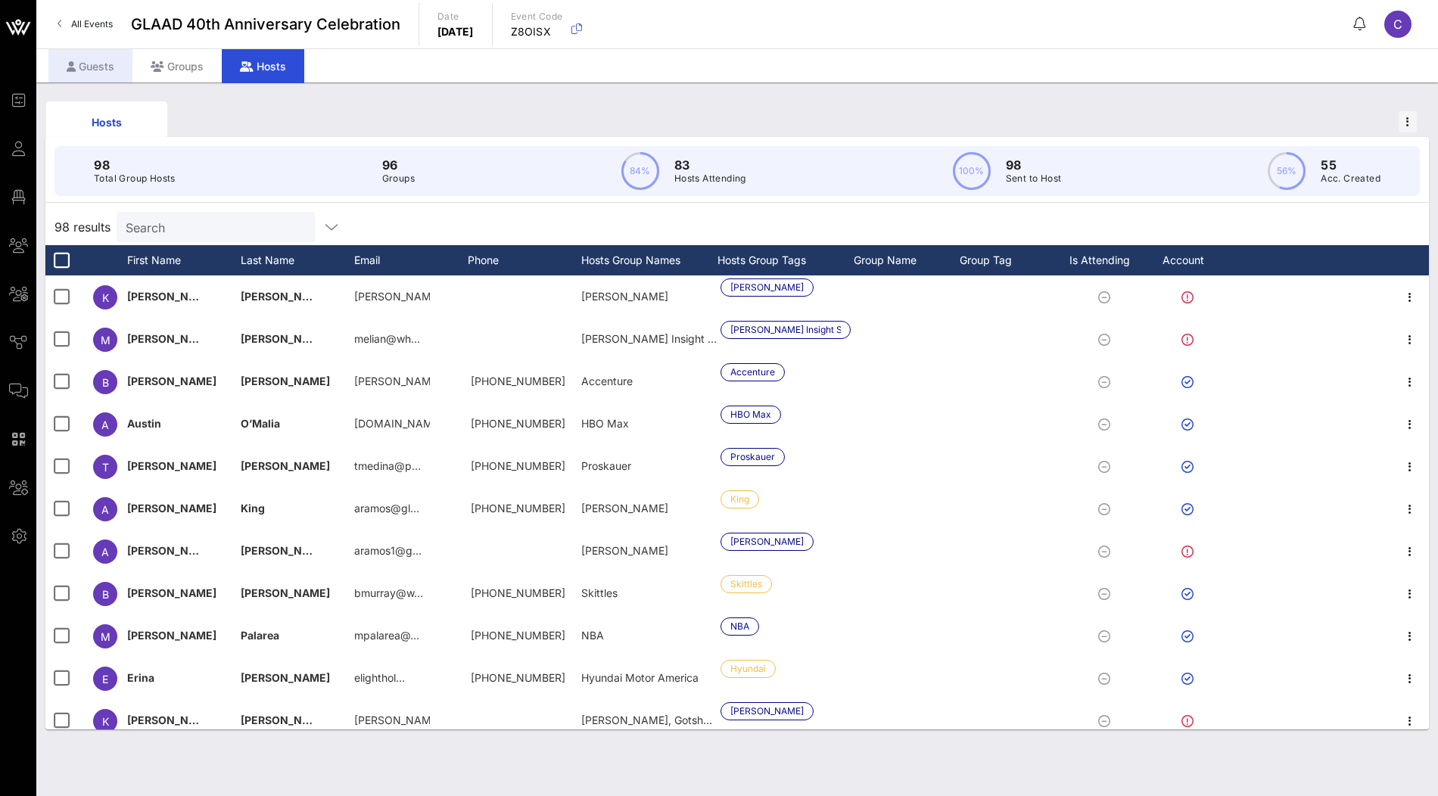
click at [105, 79] on div "Guests" at bounding box center [90, 66] width 84 height 34
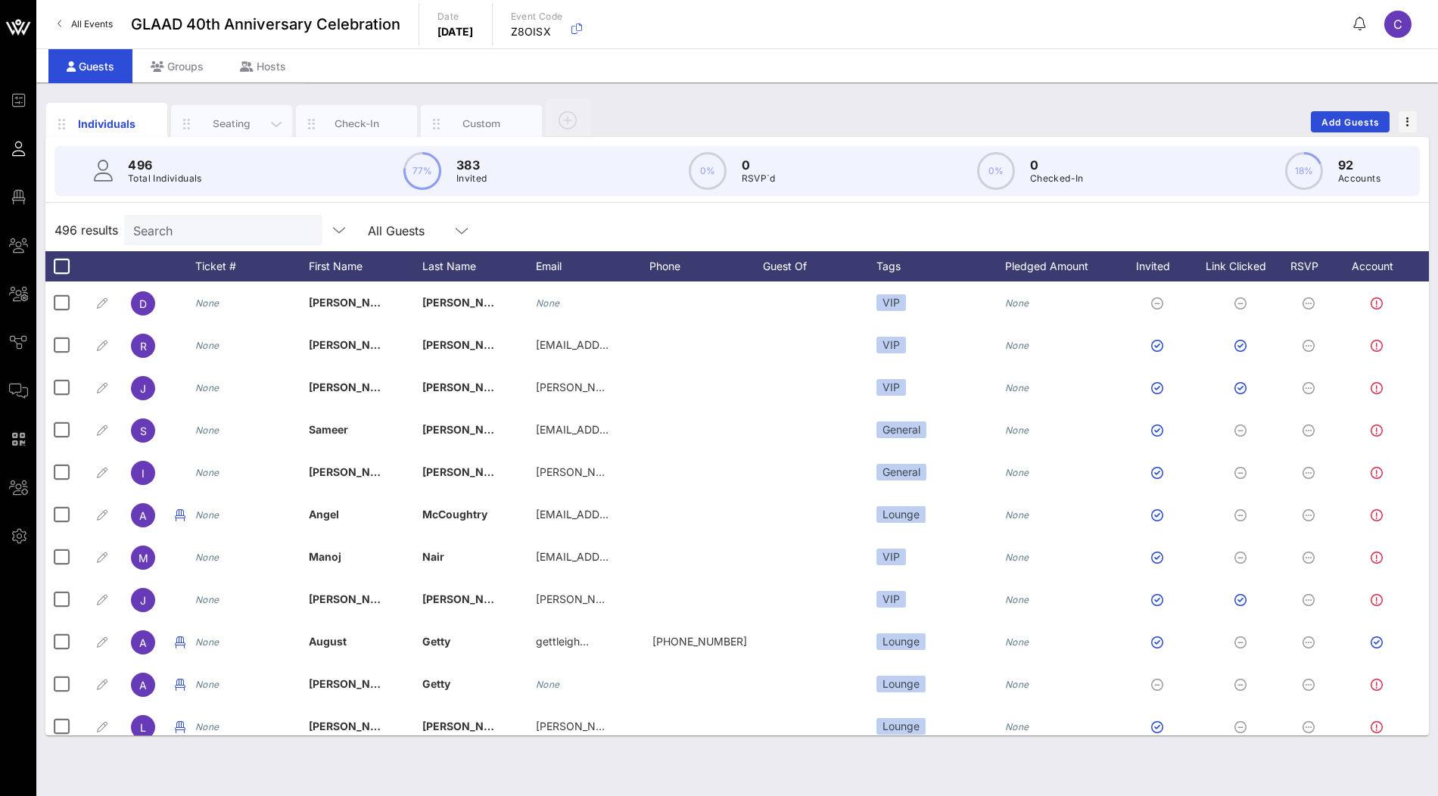
click at [231, 130] on div "Seating" at bounding box center [231, 124] width 121 height 38
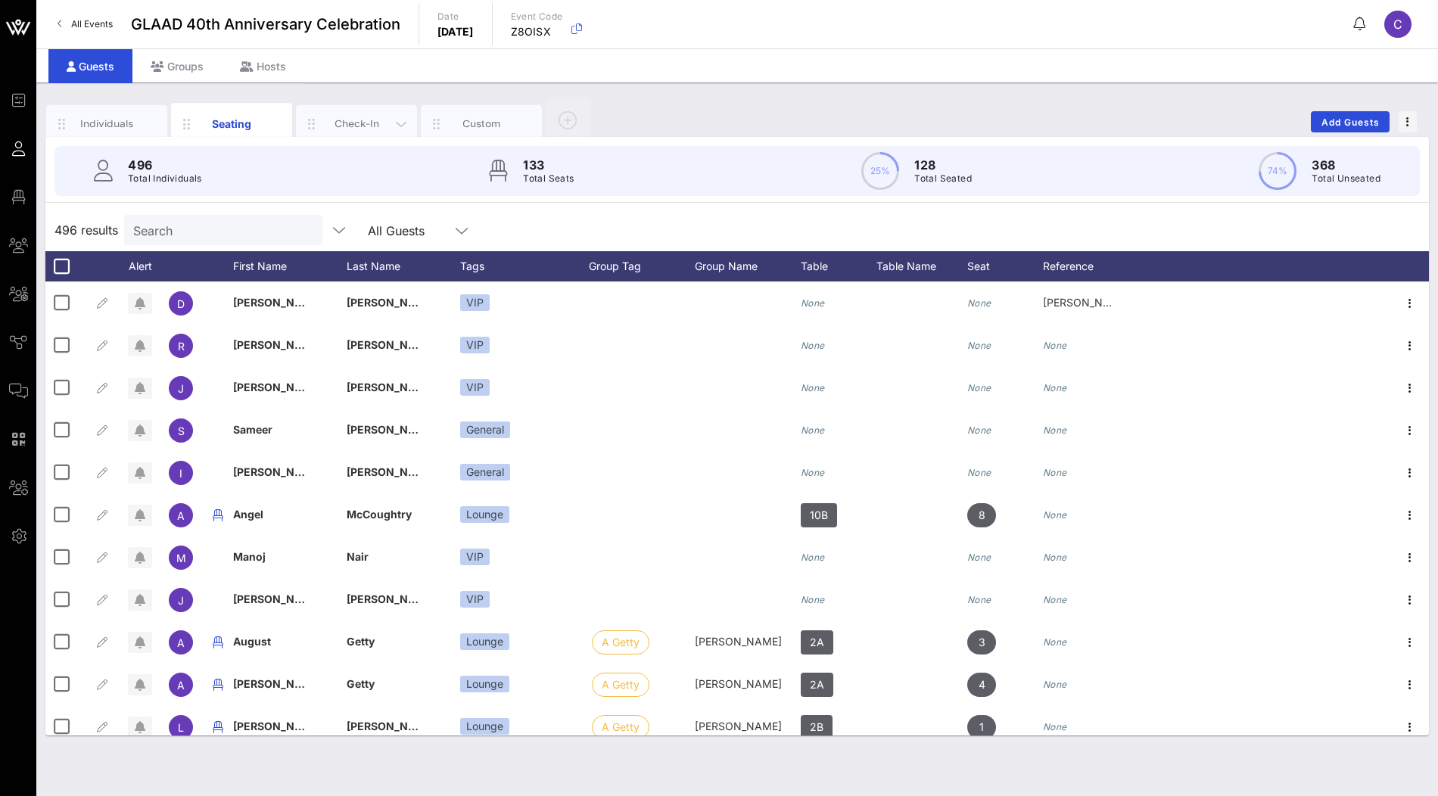
click at [344, 122] on div "Check-In" at bounding box center [356, 124] width 67 height 14
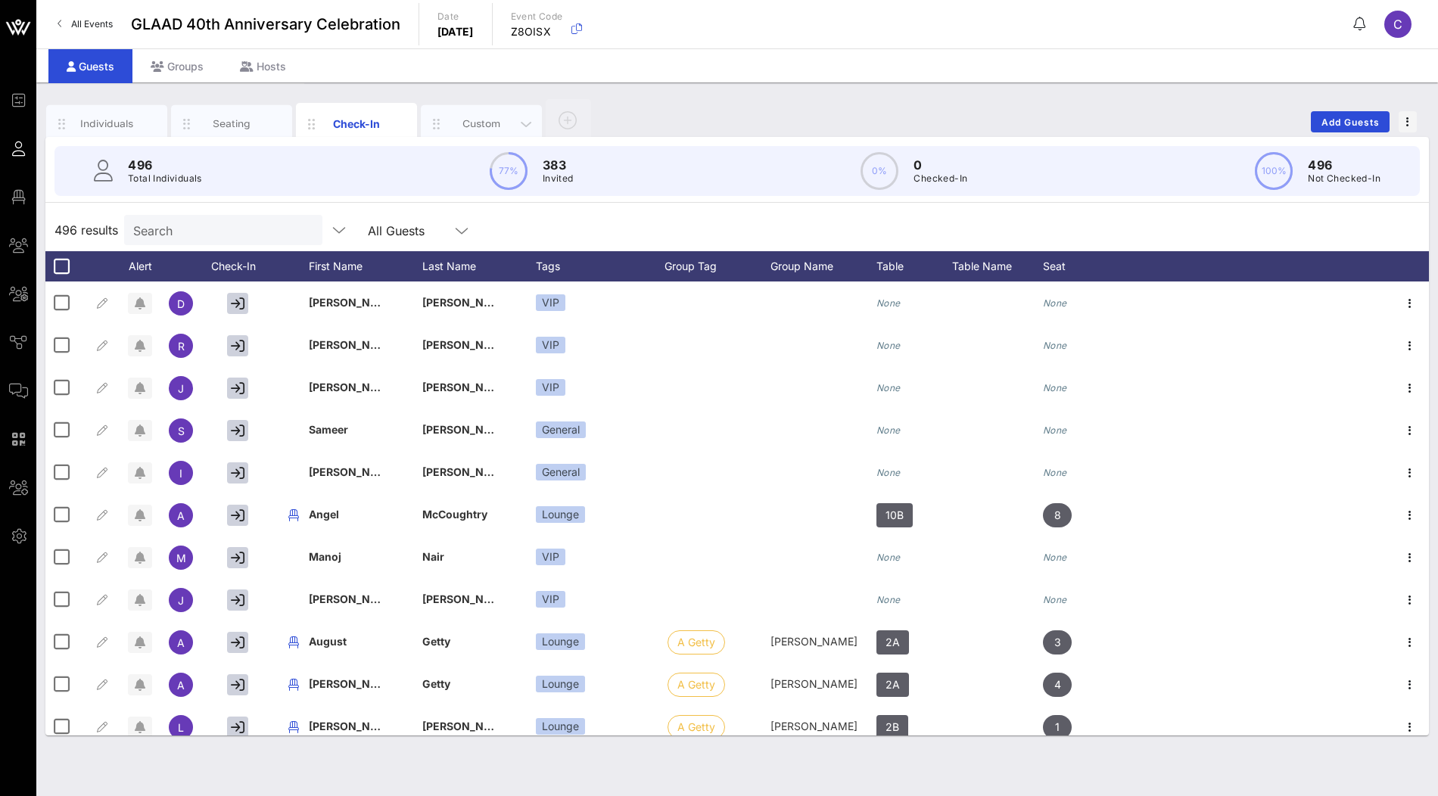
click at [473, 120] on div "Custom" at bounding box center [481, 124] width 67 height 14
